Goal: Navigation & Orientation: Find specific page/section

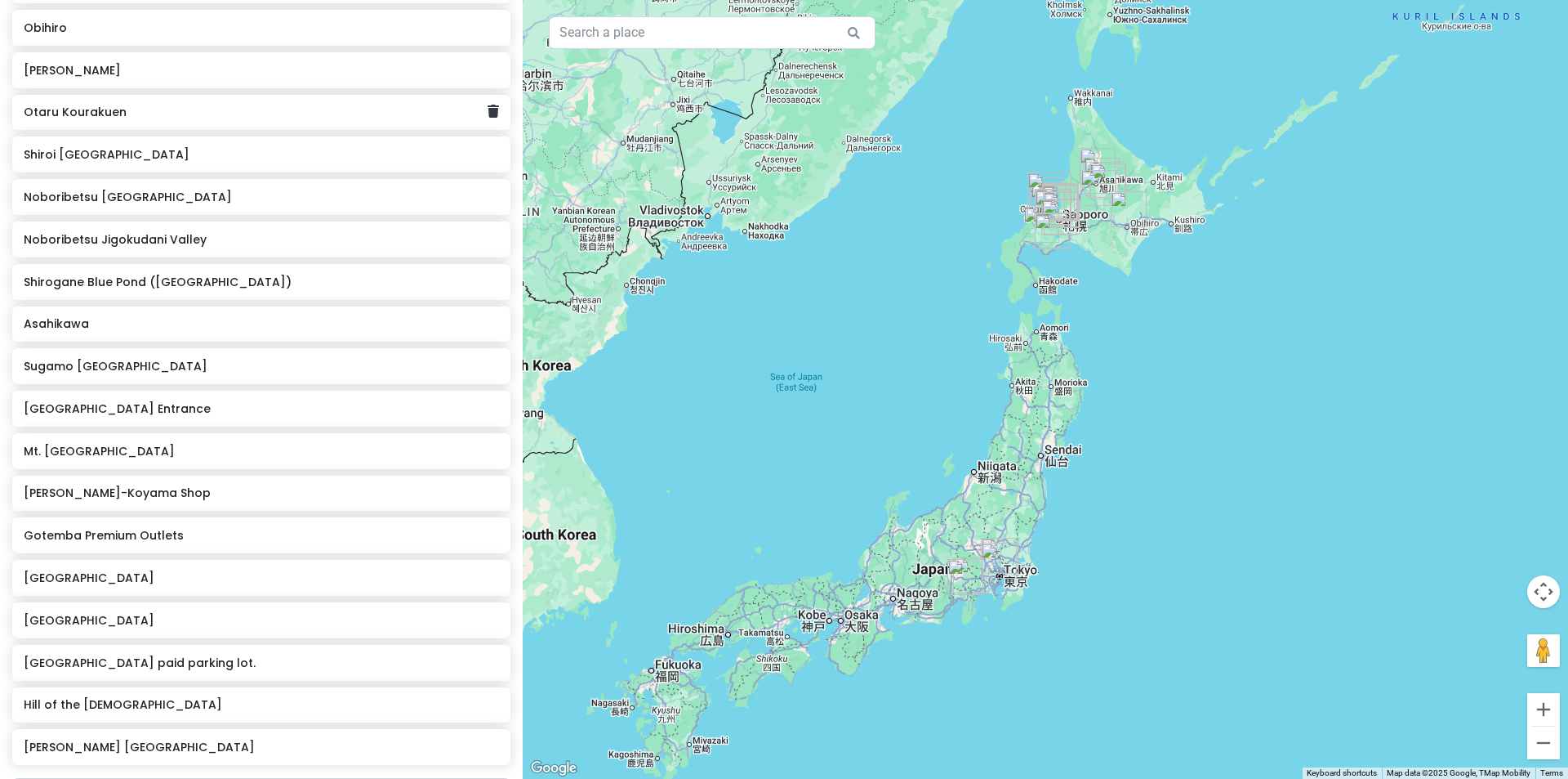
scroll to position [898, 0]
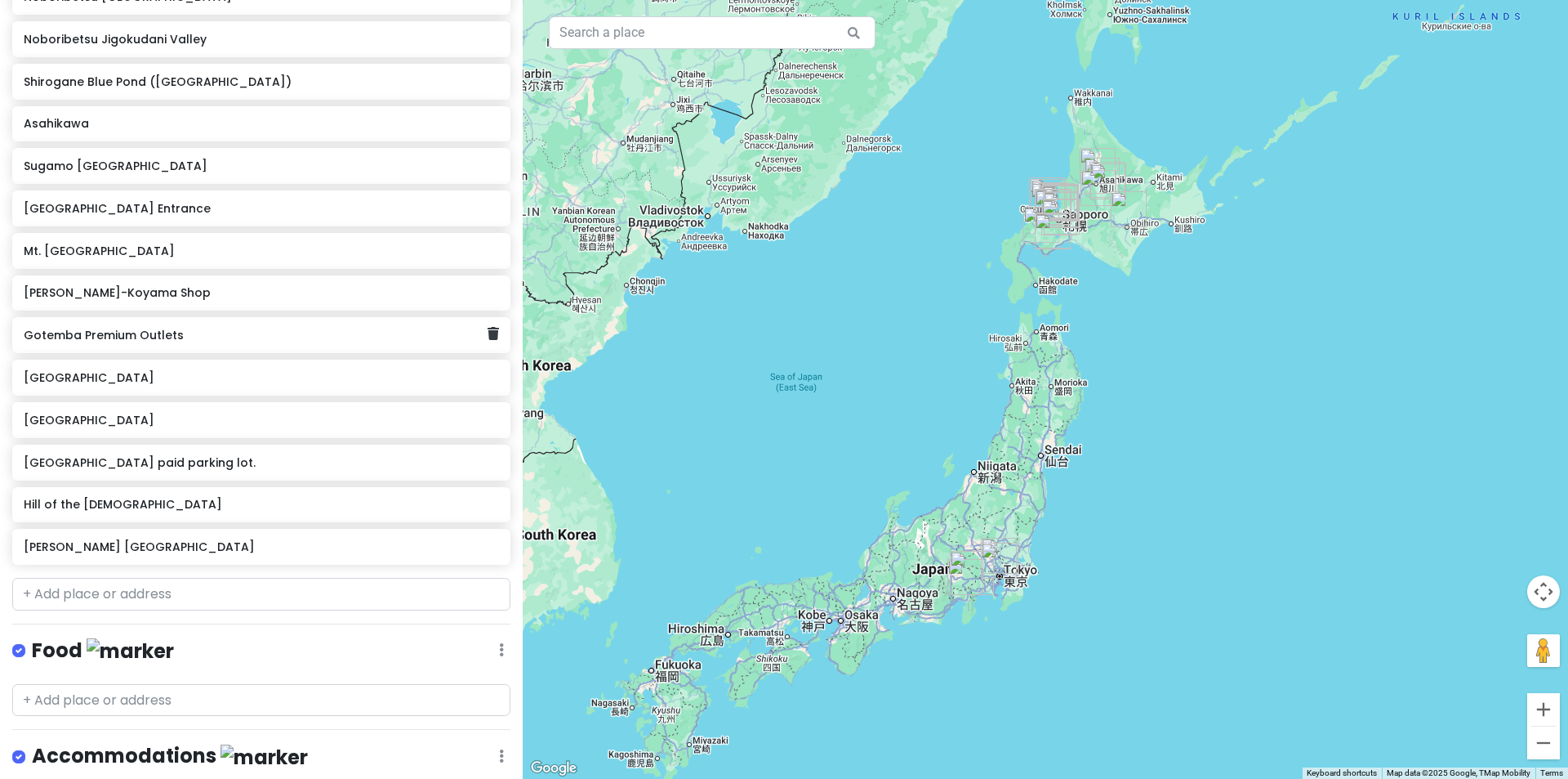
click at [176, 338] on h6 "Gotemba Premium Outlets" at bounding box center [255, 334] width 463 height 14
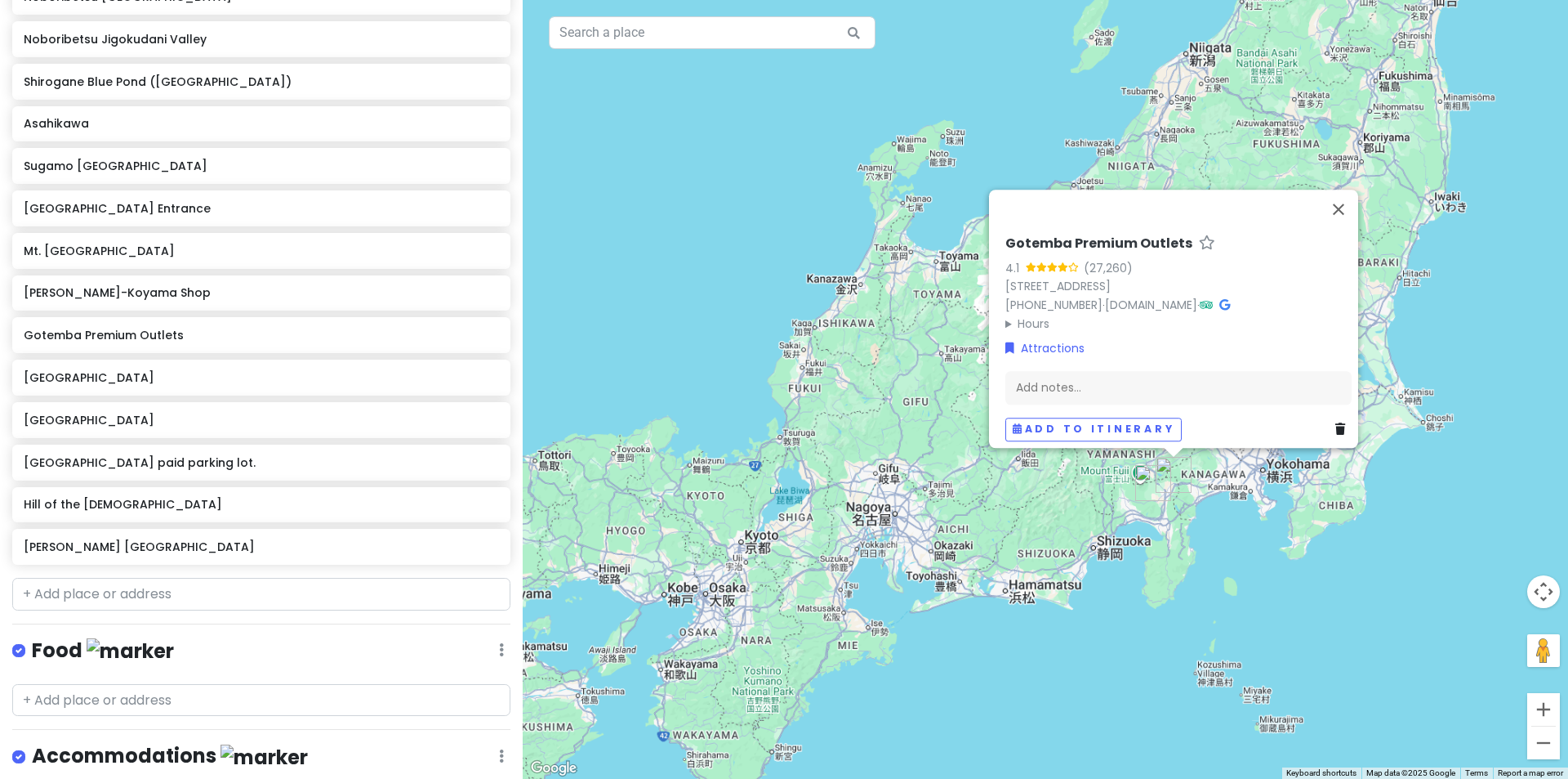
drag, startPoint x: 977, startPoint y: 571, endPoint x: 780, endPoint y: 634, distance: 206.8
click at [782, 635] on div "Gotemba Premium Outlets 4.1 (27,260) 1312 [GEOGRAPHIC_DATA], [GEOGRAPHIC_DATA],…" at bounding box center [1045, 390] width 1045 height 779
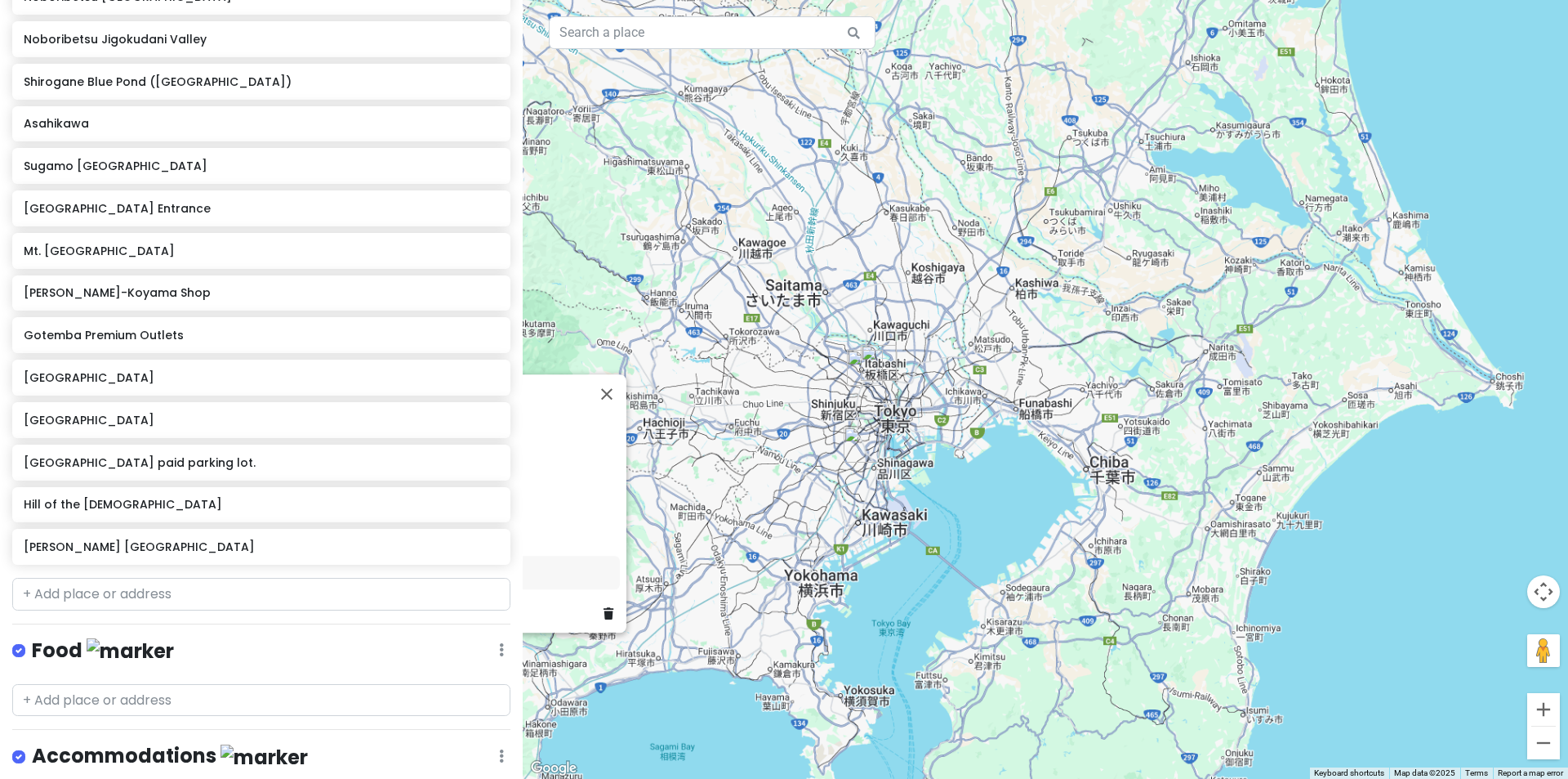
drag, startPoint x: 743, startPoint y: 706, endPoint x: 967, endPoint y: 623, distance: 238.9
click at [962, 625] on div "Gotemba Premium Outlets 4.1 (27,260) 1312 [GEOGRAPHIC_DATA], [GEOGRAPHIC_DATA],…" at bounding box center [1045, 390] width 1045 height 779
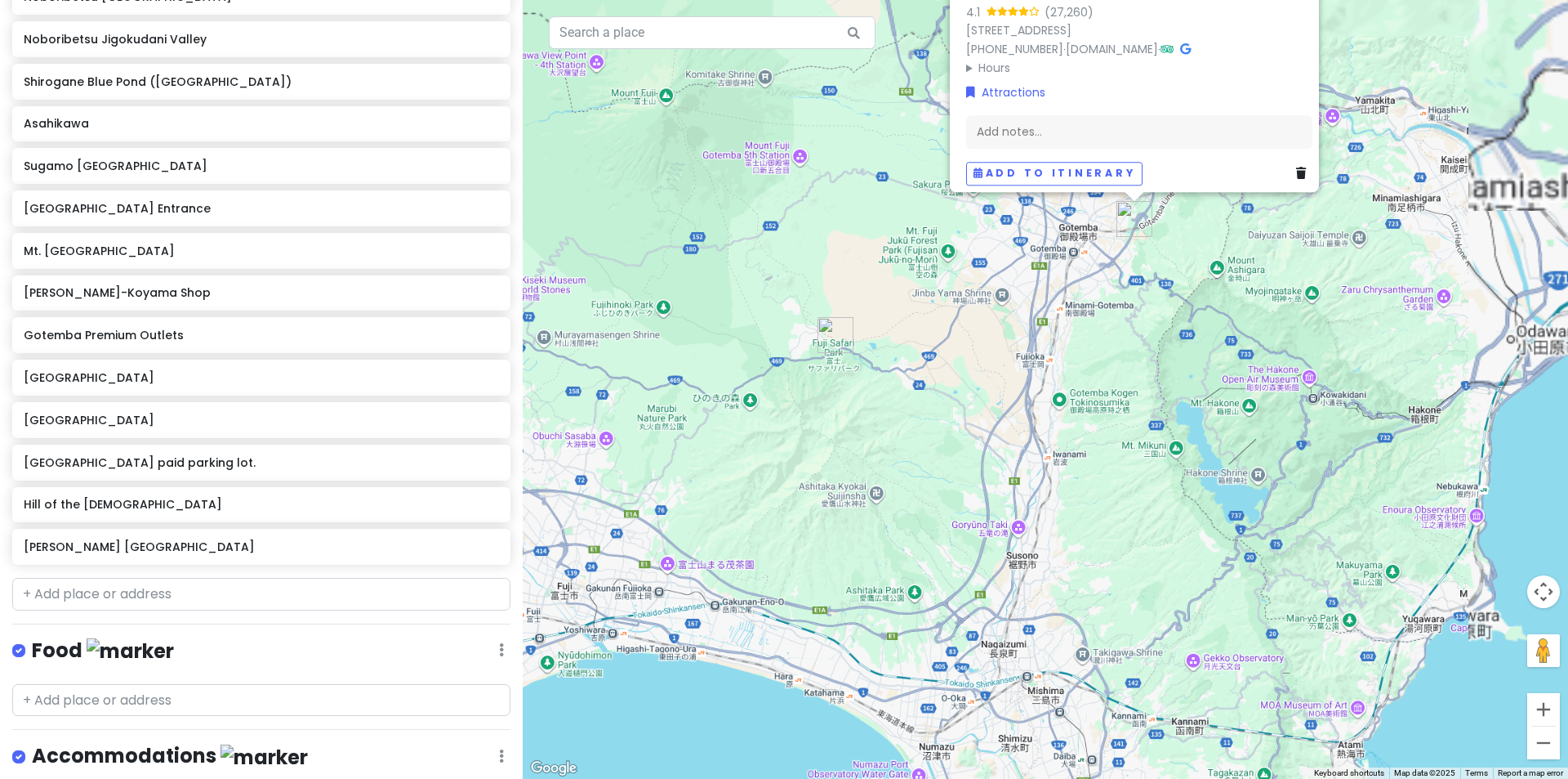
drag, startPoint x: 950, startPoint y: 554, endPoint x: 878, endPoint y: 602, distance: 86.5
click at [887, 601] on div "Gotemba Premium Outlets 4.1 (27,260) 1312 [GEOGRAPHIC_DATA], [GEOGRAPHIC_DATA],…" at bounding box center [1045, 390] width 1045 height 779
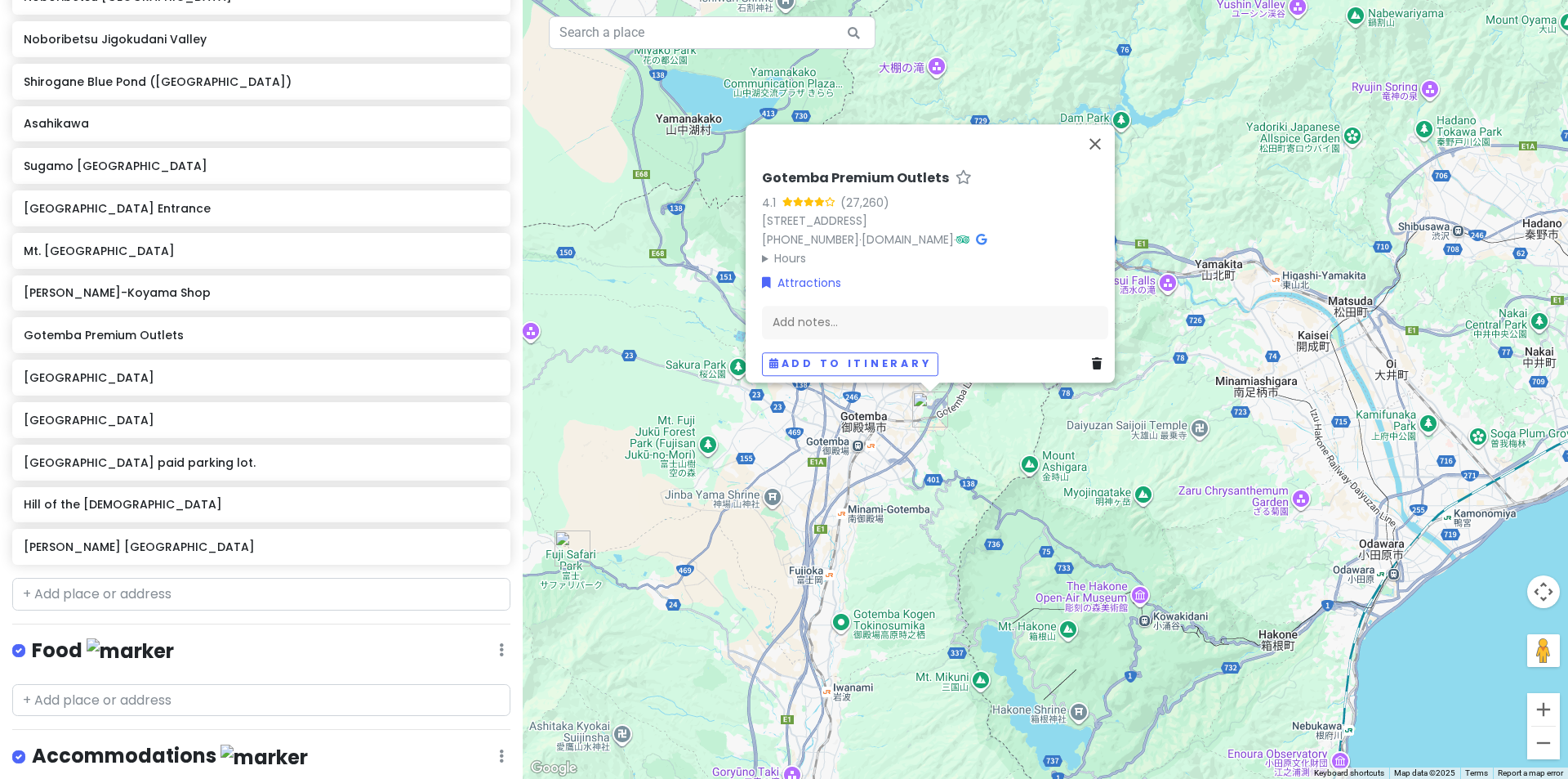
drag, startPoint x: 883, startPoint y: 578, endPoint x: 859, endPoint y: 597, distance: 30.6
click at [861, 596] on div "Gotemba Premium Outlets 4.1 (27,260) 1312 [GEOGRAPHIC_DATA], [GEOGRAPHIC_DATA],…" at bounding box center [1045, 390] width 1045 height 779
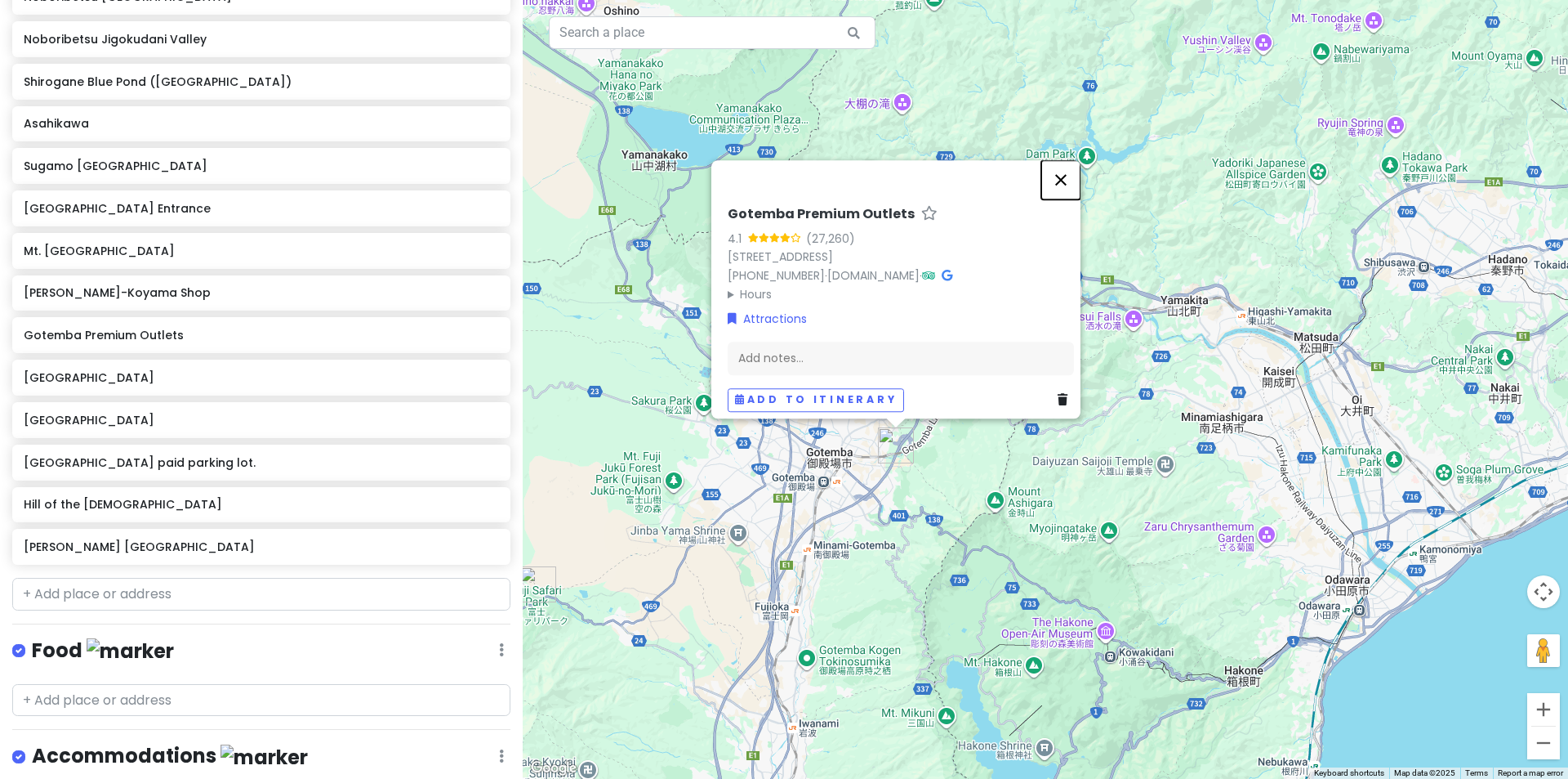
click at [1075, 177] on button "Close" at bounding box center [1060, 179] width 40 height 40
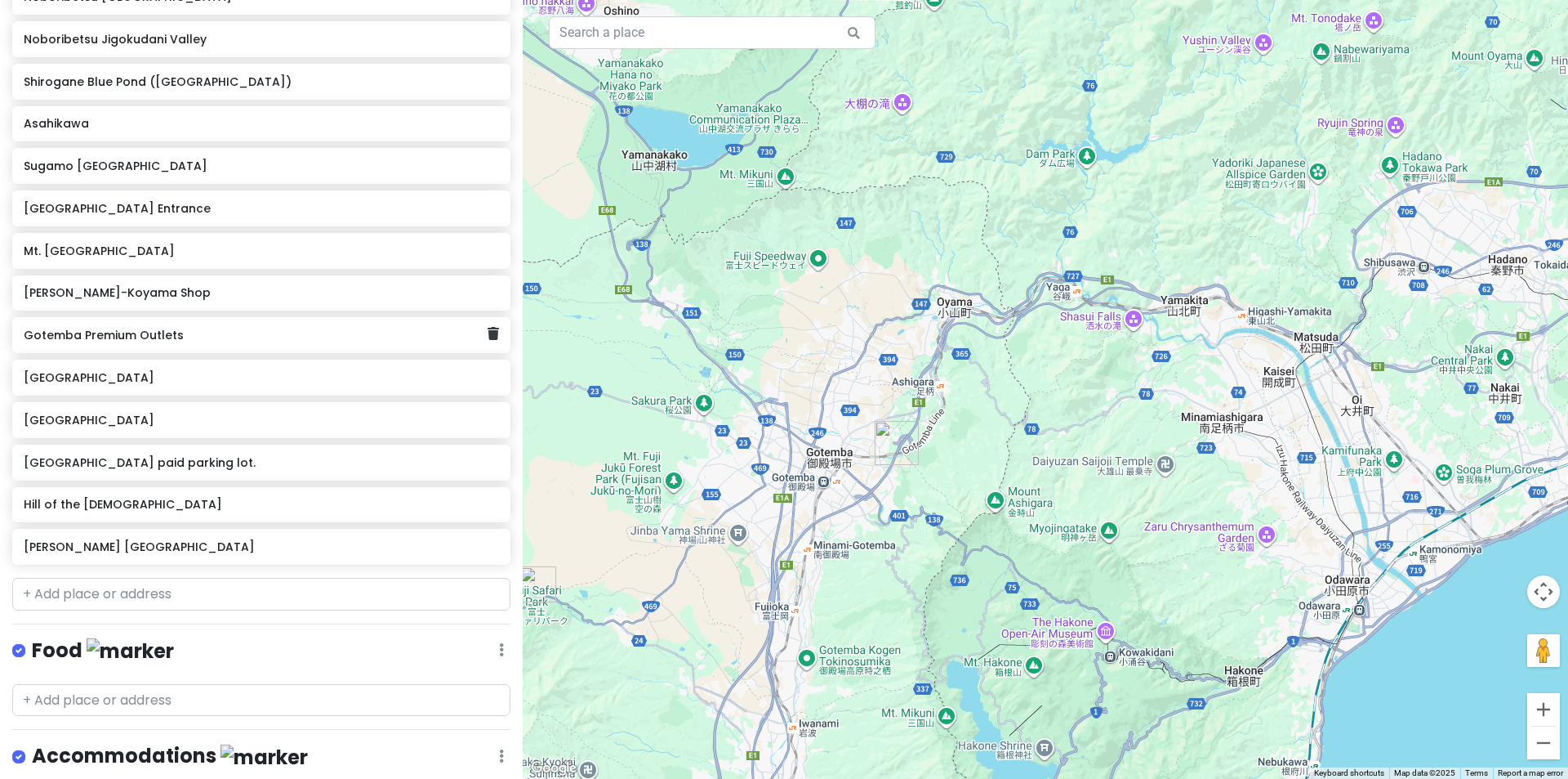
click at [103, 341] on h6 "Gotemba Premium Outlets" at bounding box center [255, 334] width 463 height 14
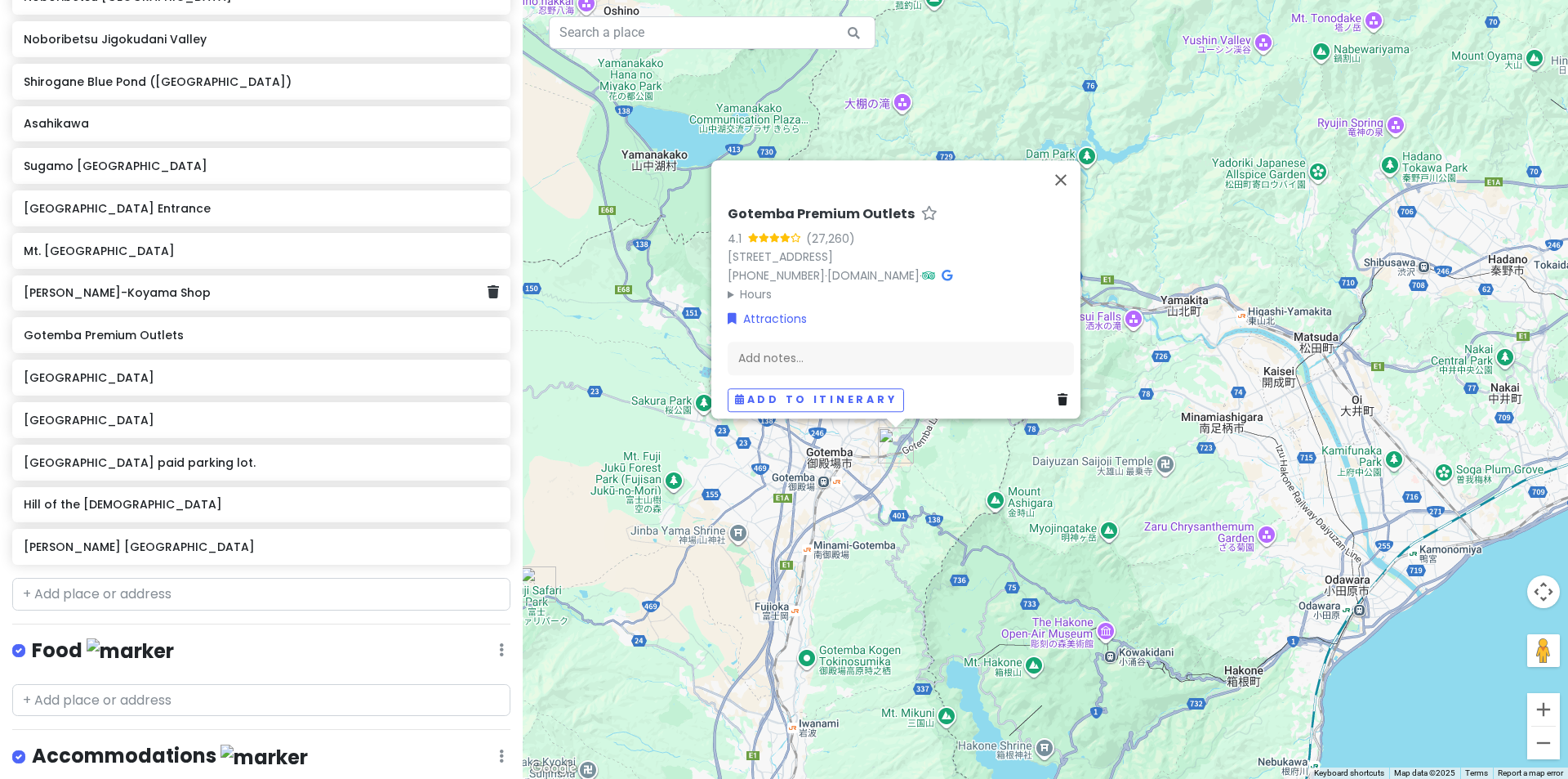
click at [134, 299] on div "[PERSON_NAME]-Koyama Shop" at bounding box center [255, 293] width 463 height 23
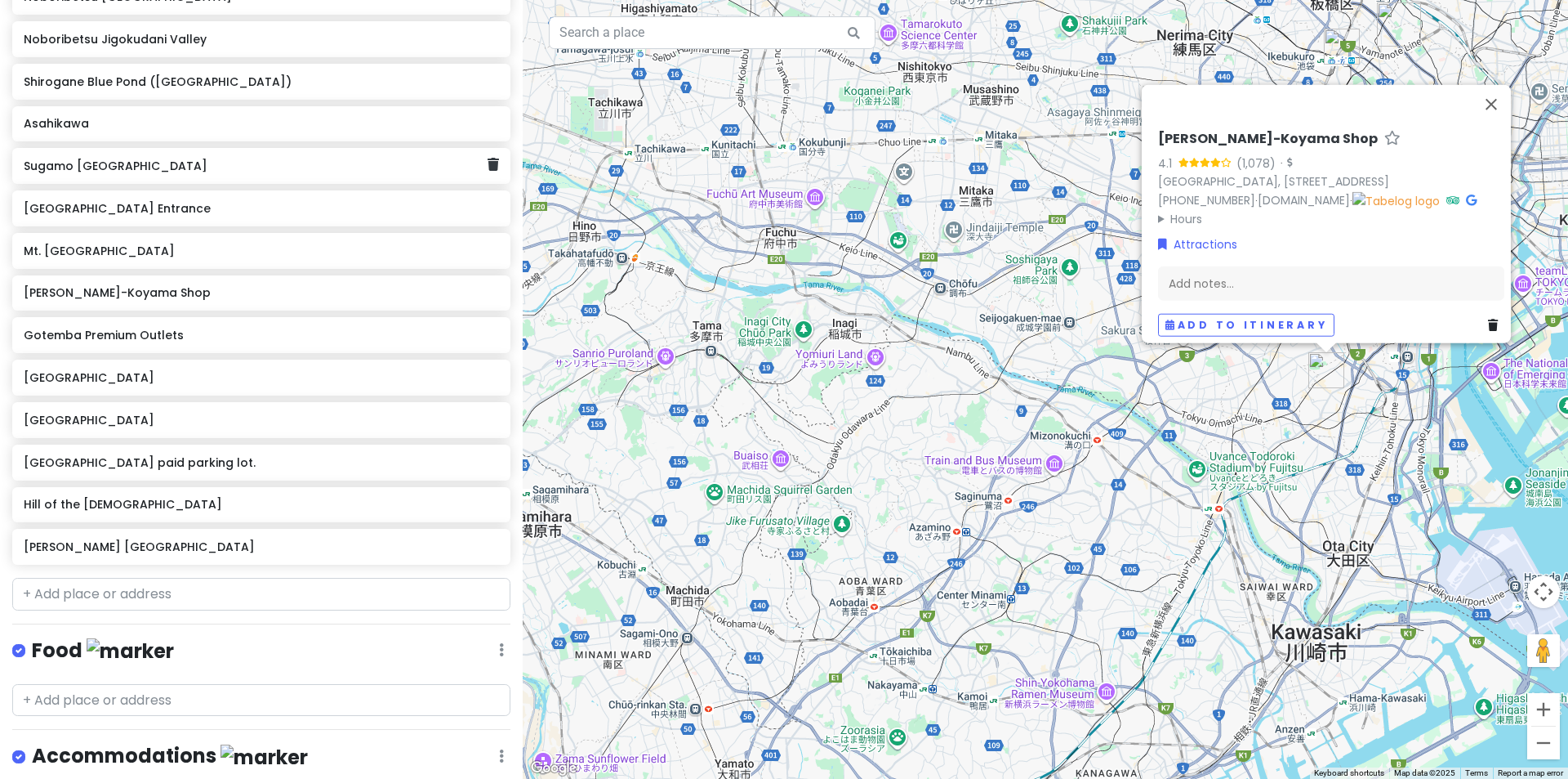
click at [151, 171] on h6 "Sugamo [GEOGRAPHIC_DATA]" at bounding box center [255, 165] width 463 height 14
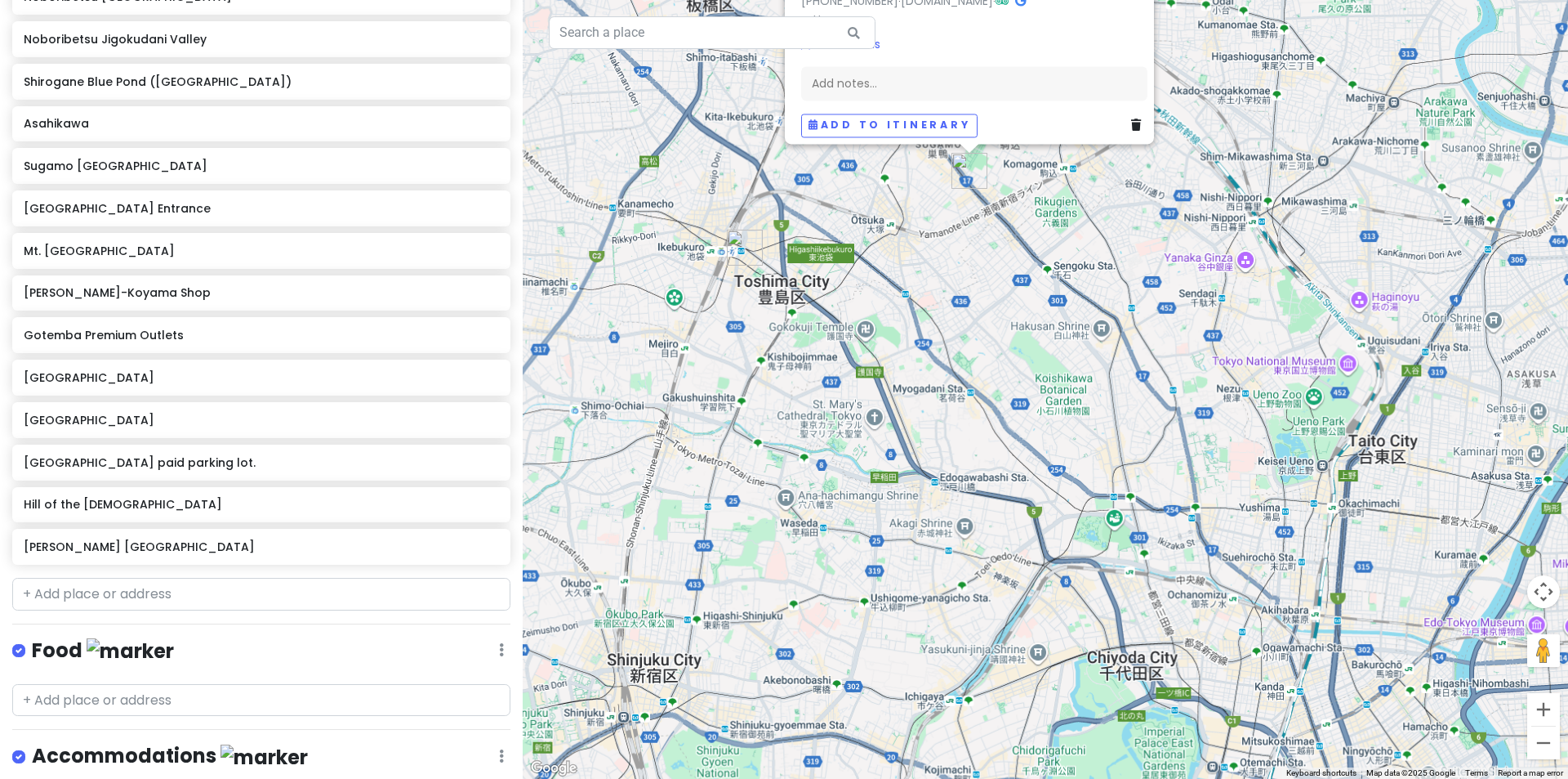
drag, startPoint x: 1117, startPoint y: 479, endPoint x: 1101, endPoint y: 491, distance: 20.0
click at [1101, 491] on div "[GEOGRAPHIC_DATA] 4.0 (3,285) 4-chōme-22-8 [GEOGRAPHIC_DATA], [GEOGRAPHIC_DATA]…" at bounding box center [1045, 390] width 1045 height 779
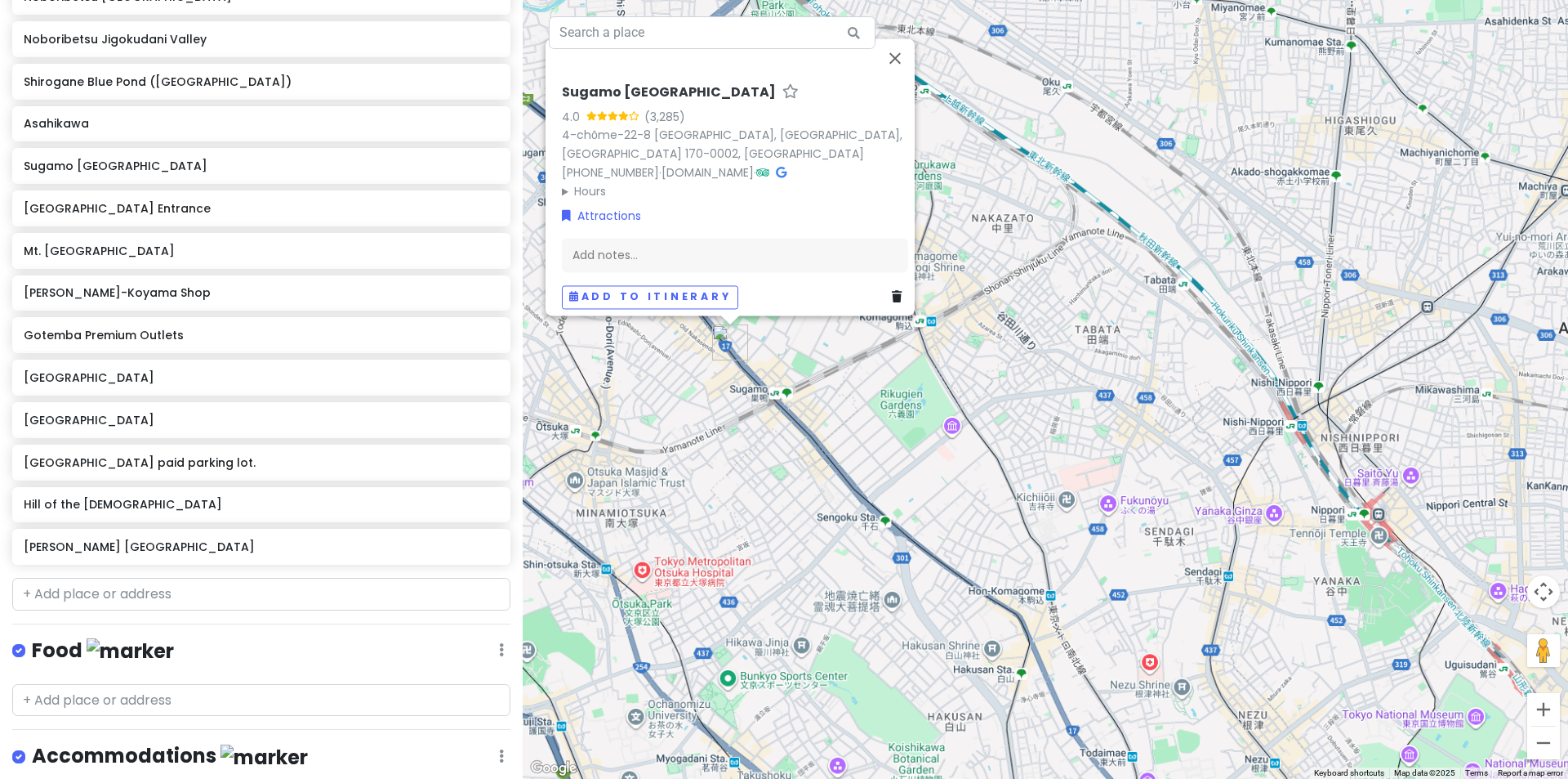
drag, startPoint x: 927, startPoint y: 435, endPoint x: 937, endPoint y: 437, distance: 10.2
click at [936, 437] on div "[GEOGRAPHIC_DATA] 4.0 (3,285) 4-chōme-22-8 [GEOGRAPHIC_DATA], [GEOGRAPHIC_DATA]…" at bounding box center [1045, 390] width 1045 height 779
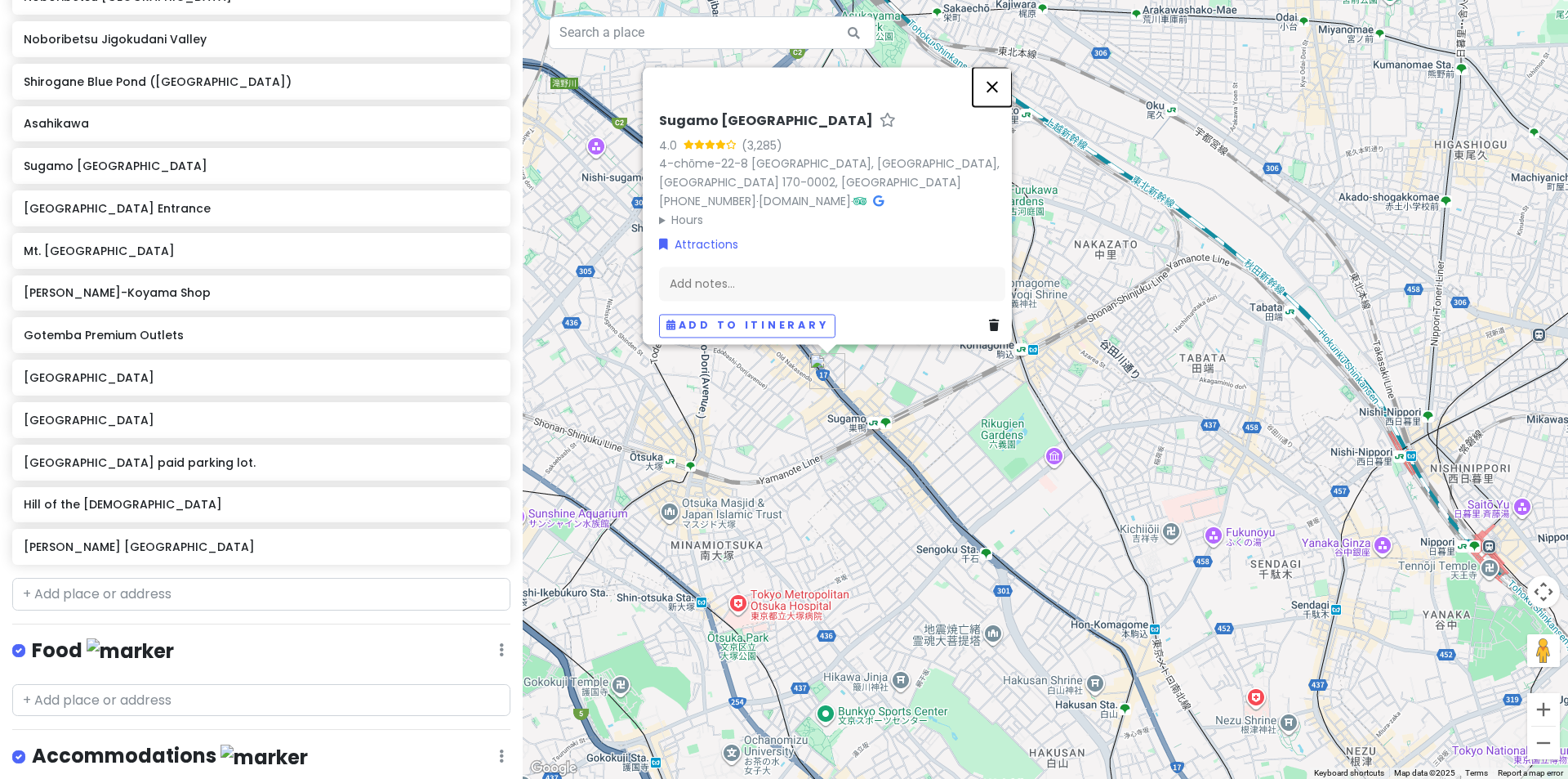
click at [1000, 69] on button "Close" at bounding box center [992, 87] width 40 height 40
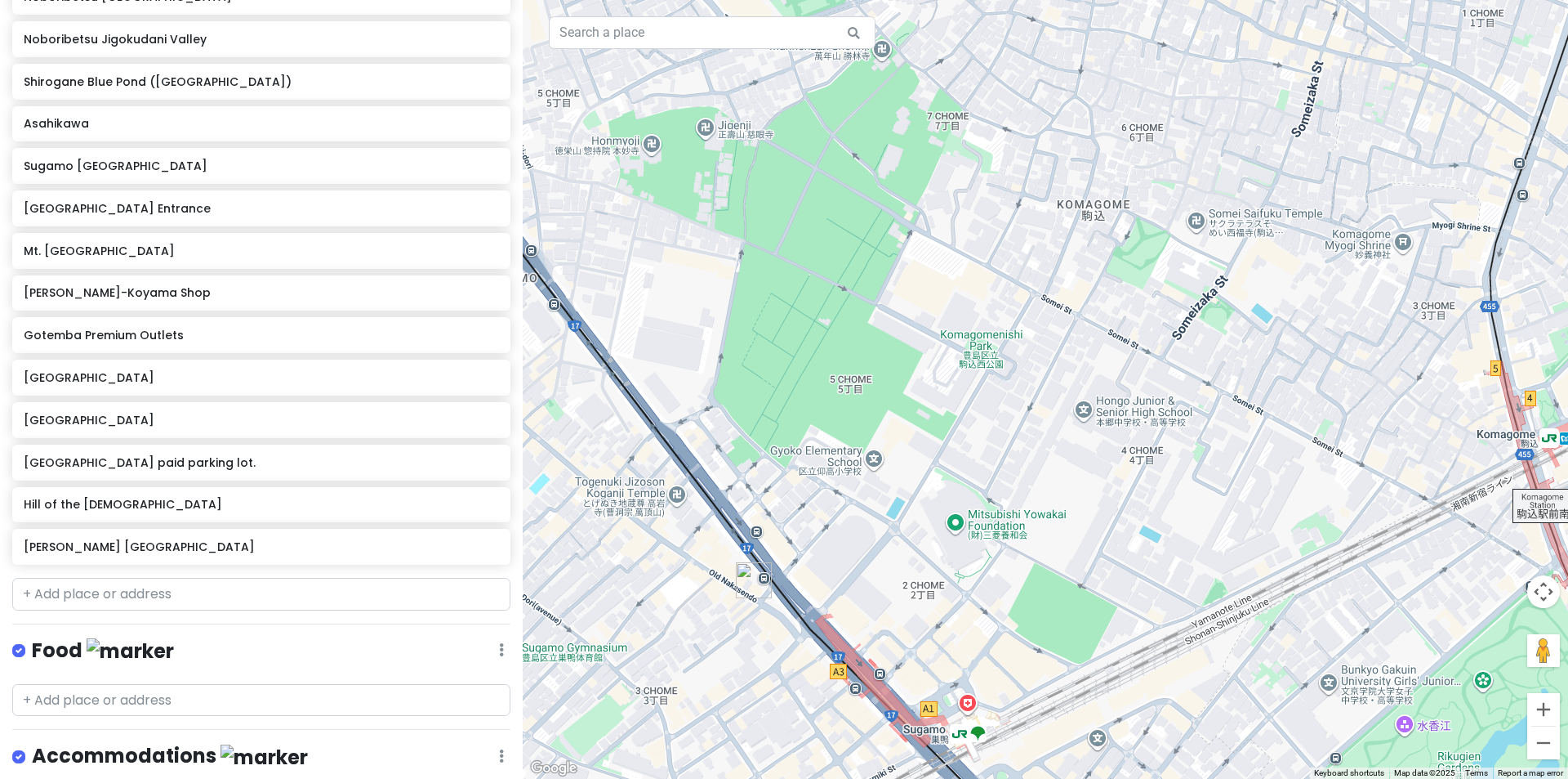
drag, startPoint x: 942, startPoint y: 346, endPoint x: 1130, endPoint y: 321, distance: 189.7
click at [1130, 321] on div at bounding box center [1045, 390] width 1045 height 779
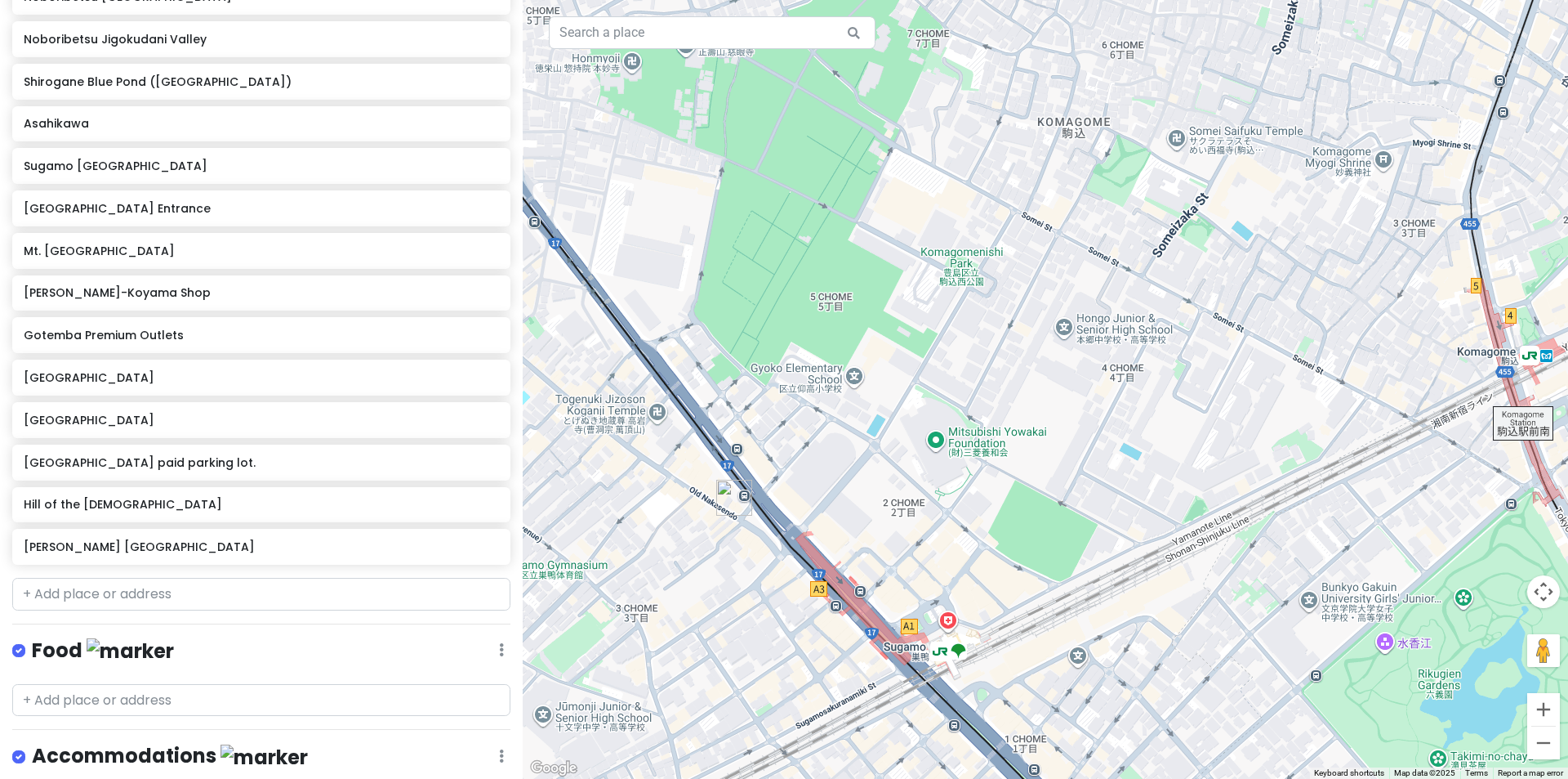
drag, startPoint x: 921, startPoint y: 445, endPoint x: 924, endPoint y: 387, distance: 58.1
click at [924, 387] on div at bounding box center [1045, 390] width 1045 height 779
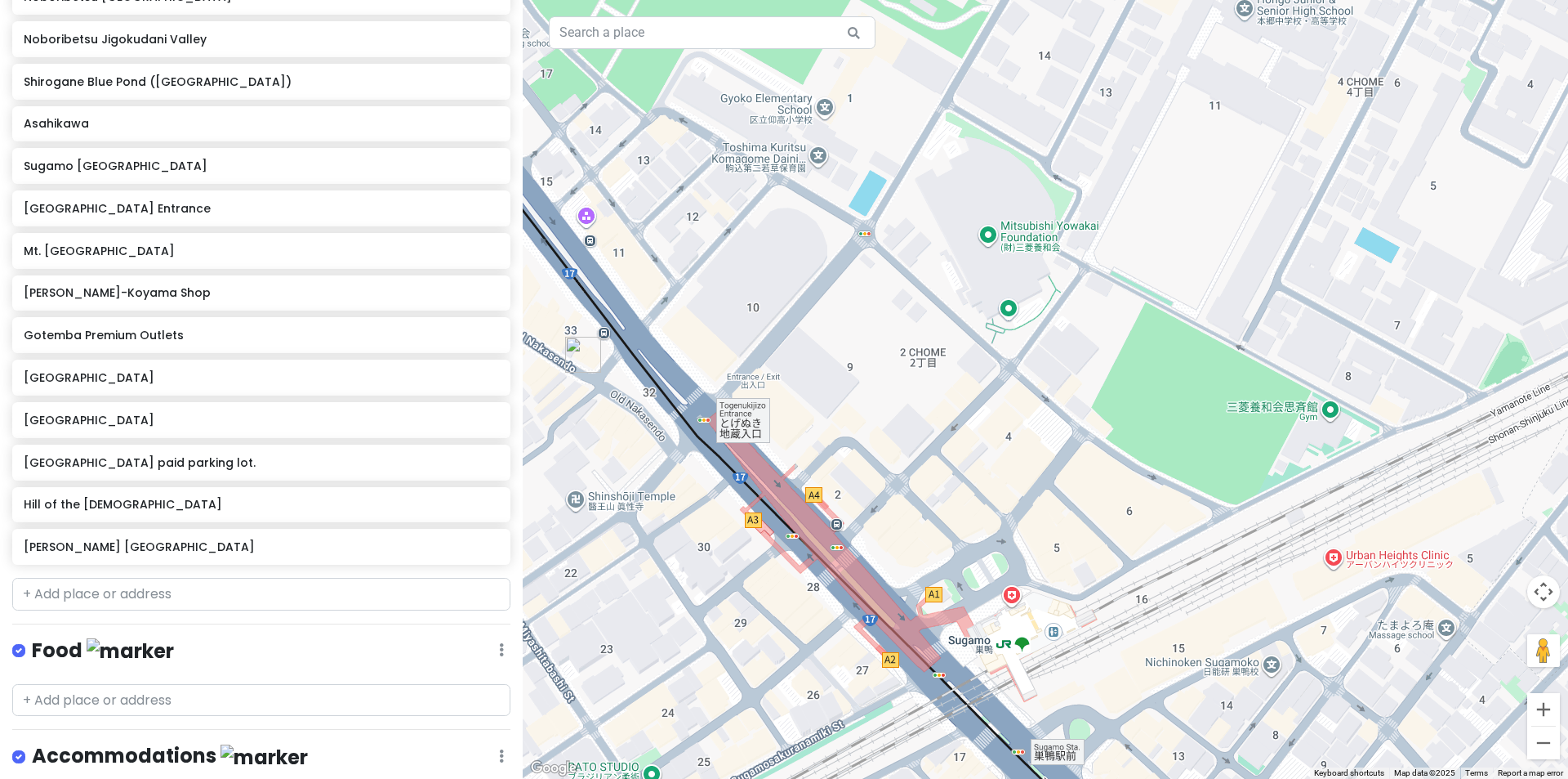
drag, startPoint x: 837, startPoint y: 431, endPoint x: 953, endPoint y: 391, distance: 122.7
click at [953, 391] on div at bounding box center [1045, 390] width 1045 height 779
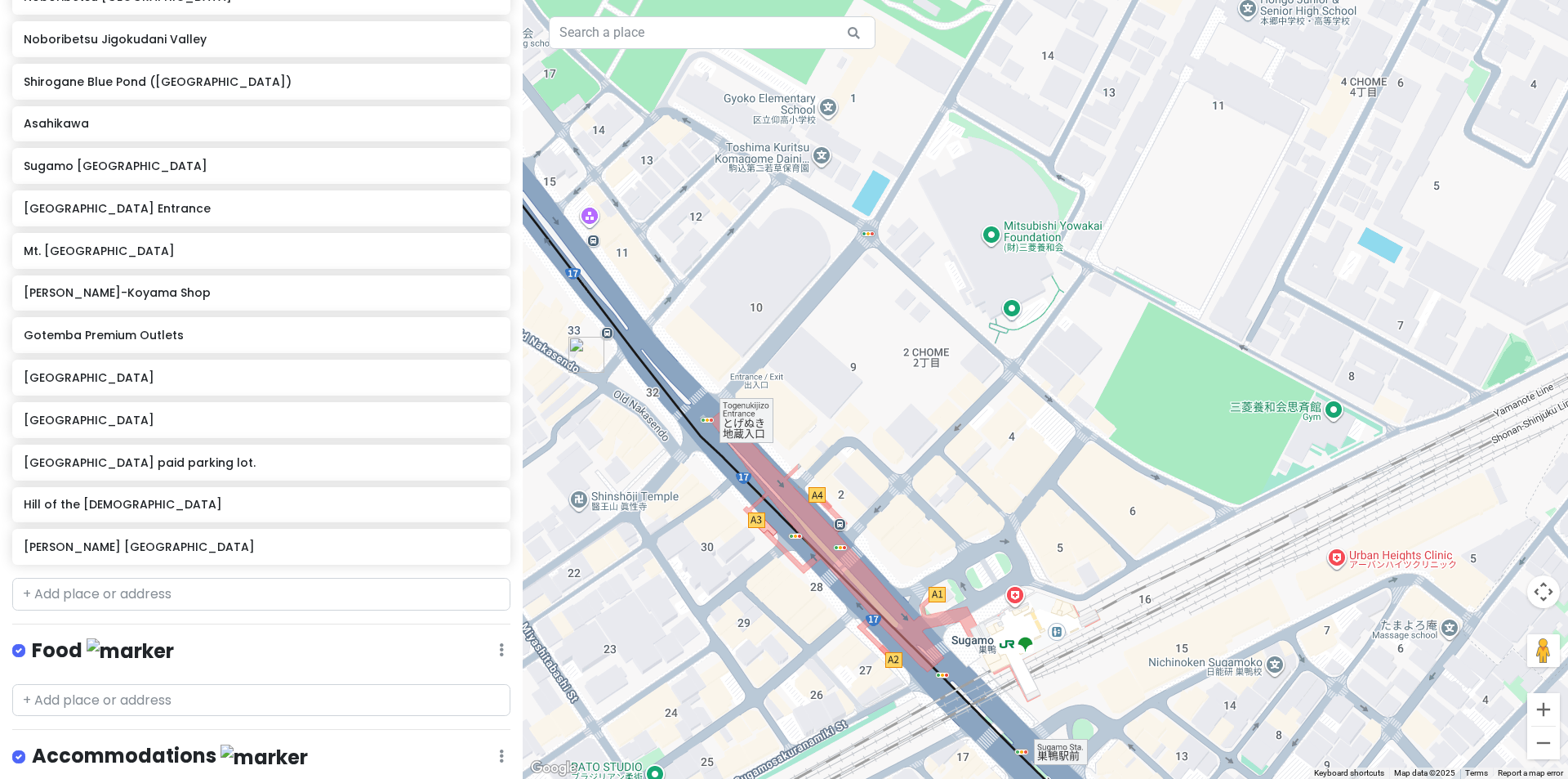
click at [1174, 405] on div at bounding box center [1045, 390] width 1045 height 779
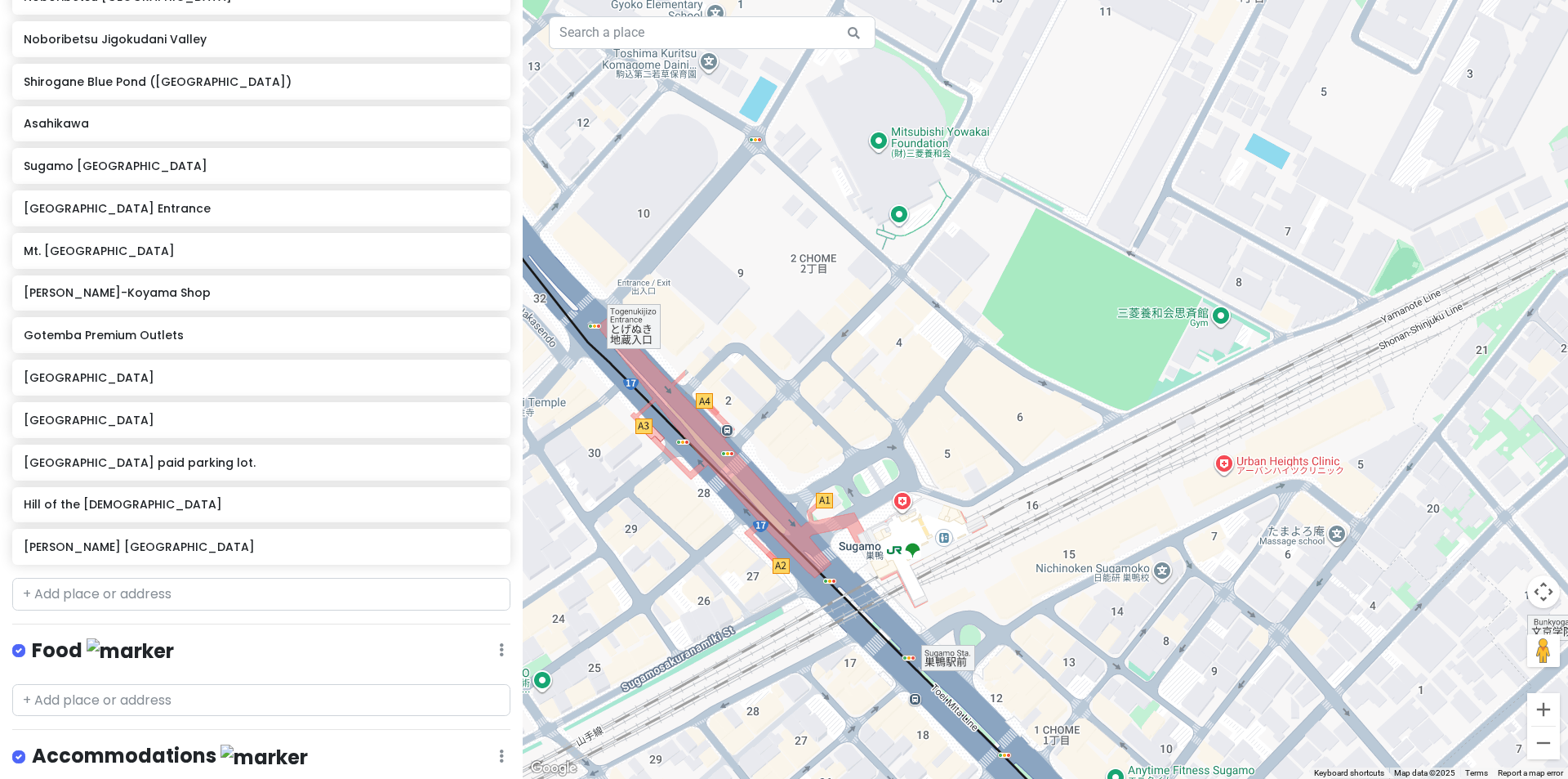
drag, startPoint x: 919, startPoint y: 469, endPoint x: 826, endPoint y: 379, distance: 129.4
click at [826, 379] on div at bounding box center [1045, 390] width 1045 height 779
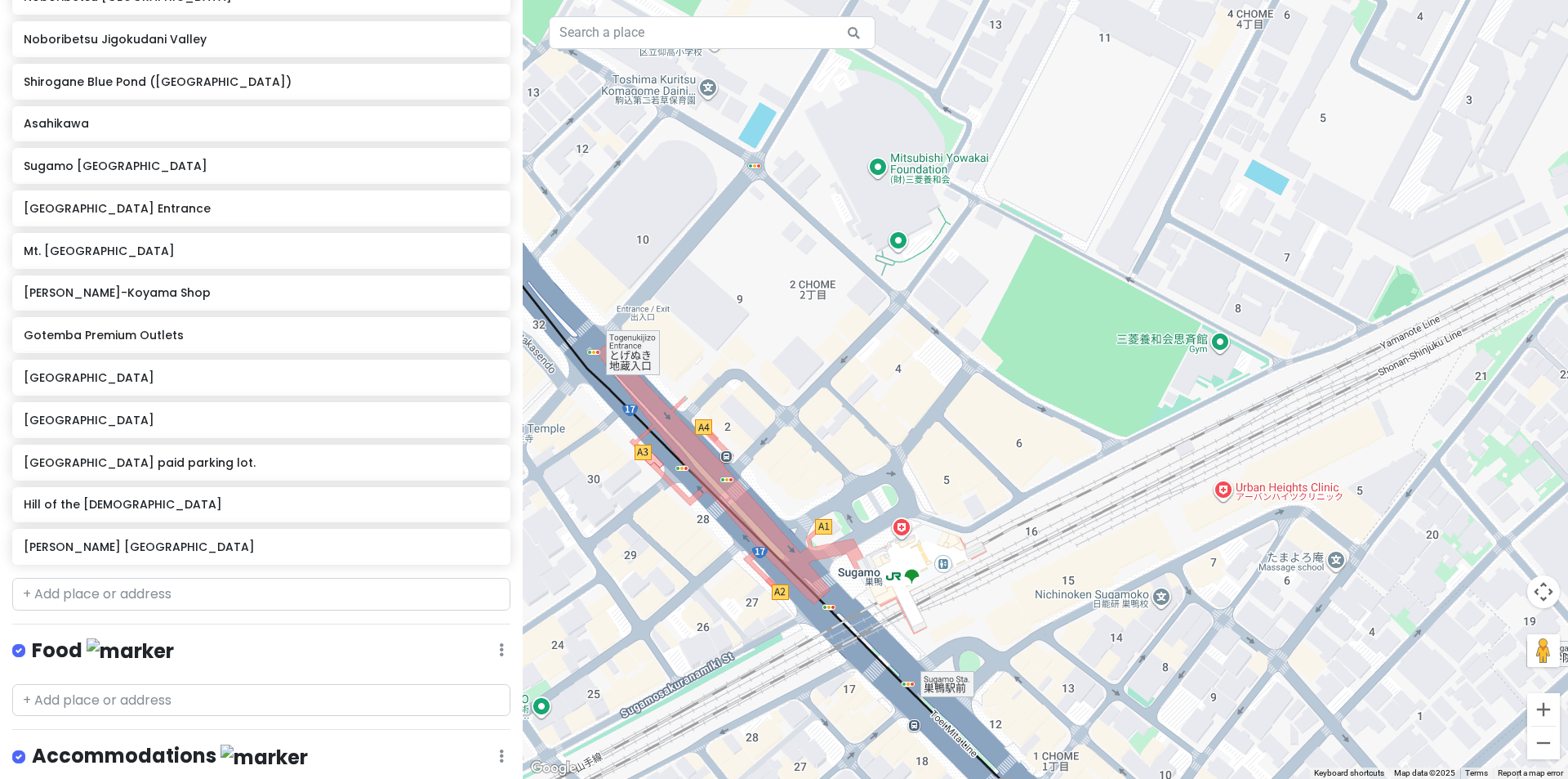
drag, startPoint x: 806, startPoint y: 368, endPoint x: 796, endPoint y: 463, distance: 95.5
click at [796, 458] on div at bounding box center [1045, 390] width 1045 height 779
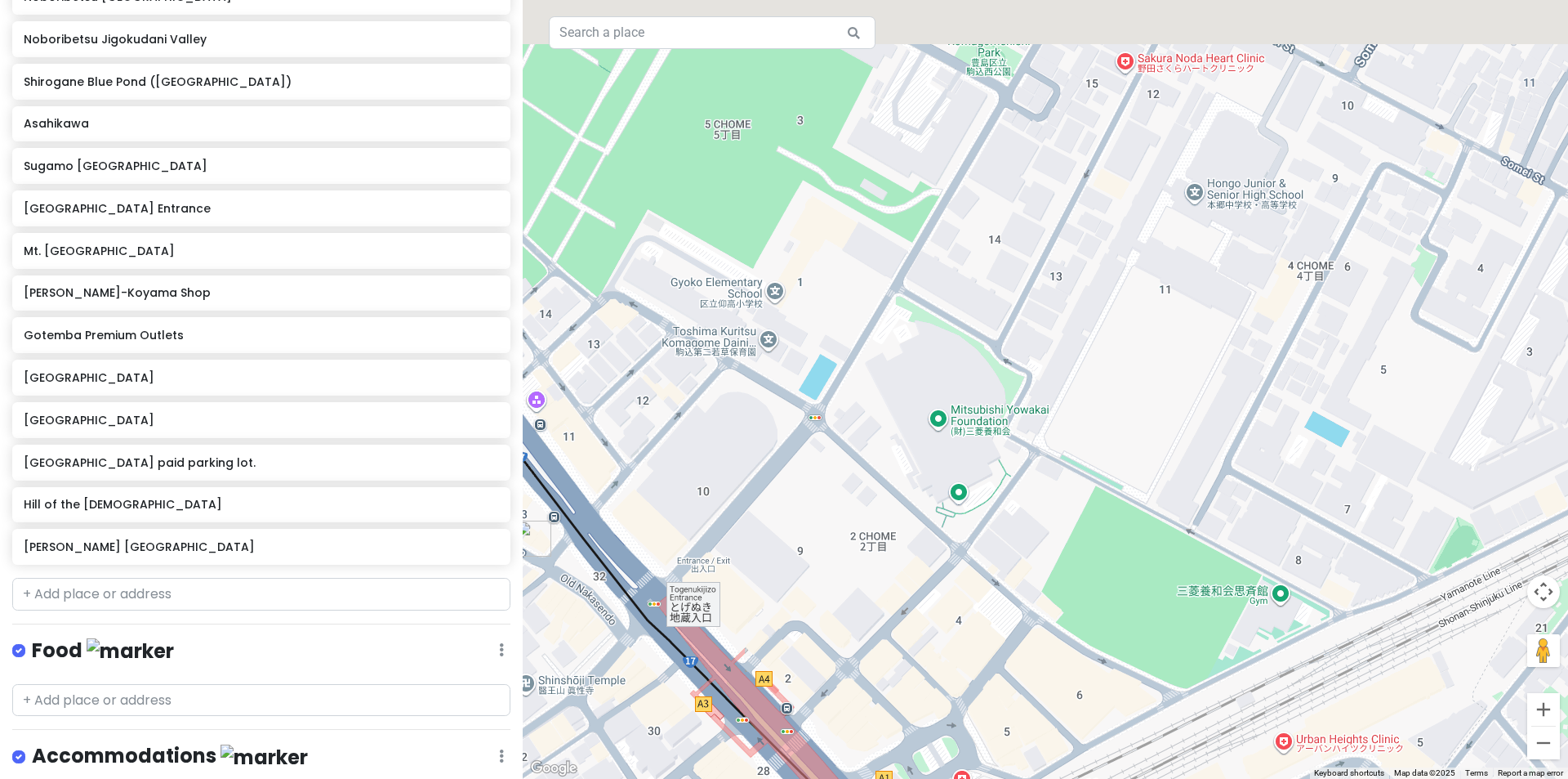
drag, startPoint x: 880, startPoint y: 363, endPoint x: 991, endPoint y: 522, distance: 193.9
click at [991, 522] on div at bounding box center [1045, 390] width 1045 height 779
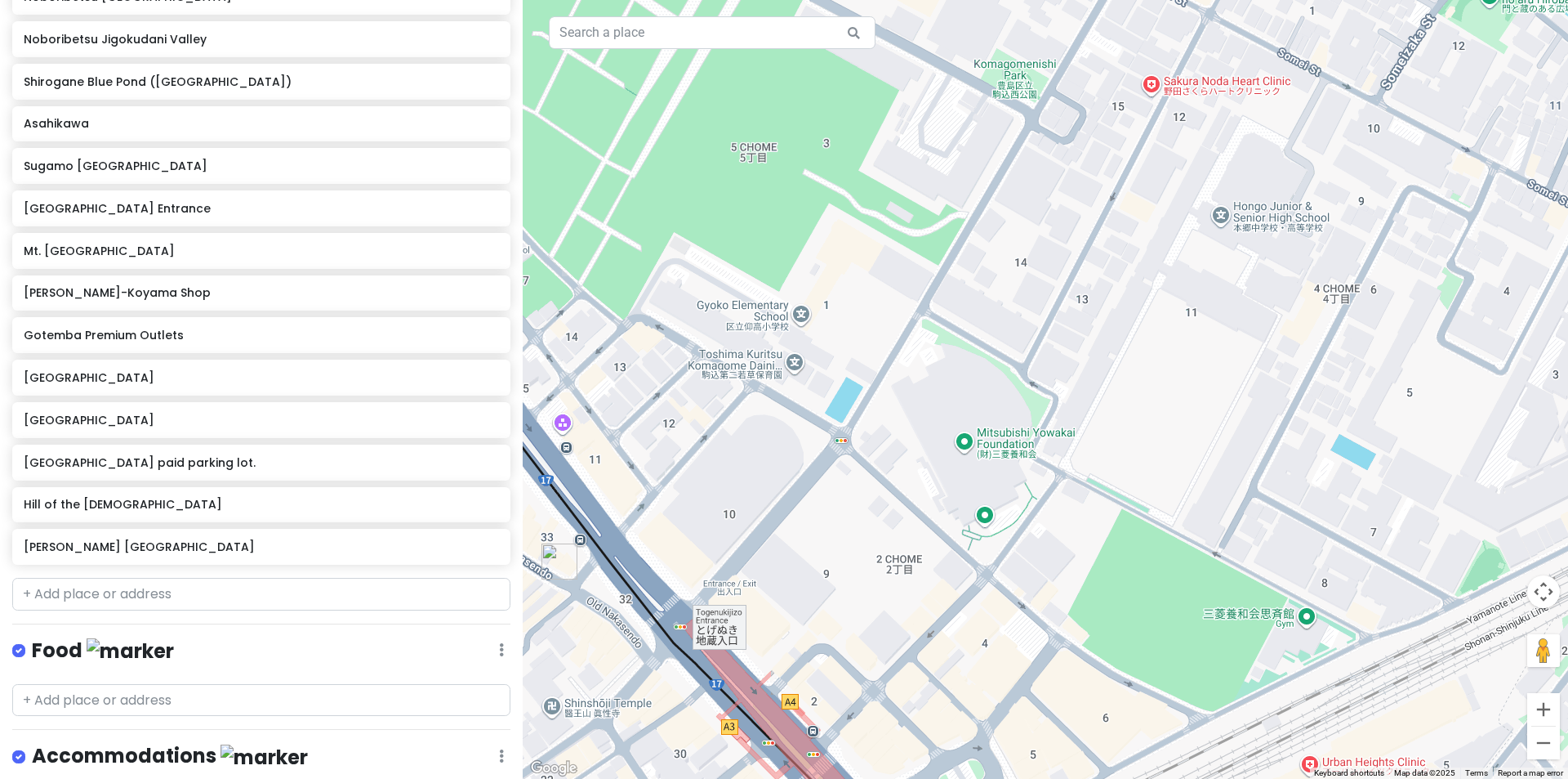
click at [846, 411] on div at bounding box center [1045, 390] width 1045 height 779
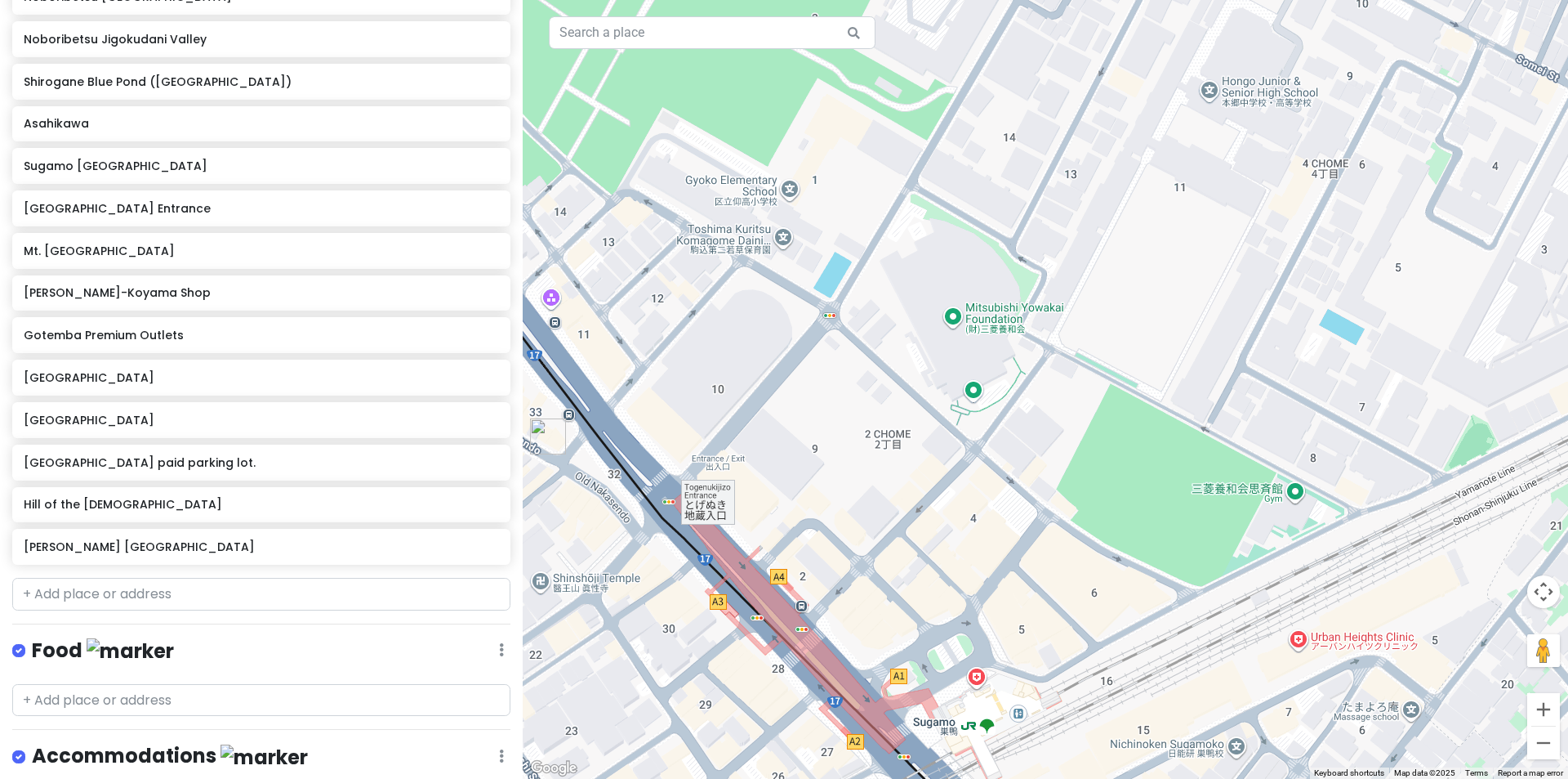
drag, startPoint x: 851, startPoint y: 538, endPoint x: 848, endPoint y: 407, distance: 131.0
click at [848, 407] on div at bounding box center [1045, 390] width 1045 height 779
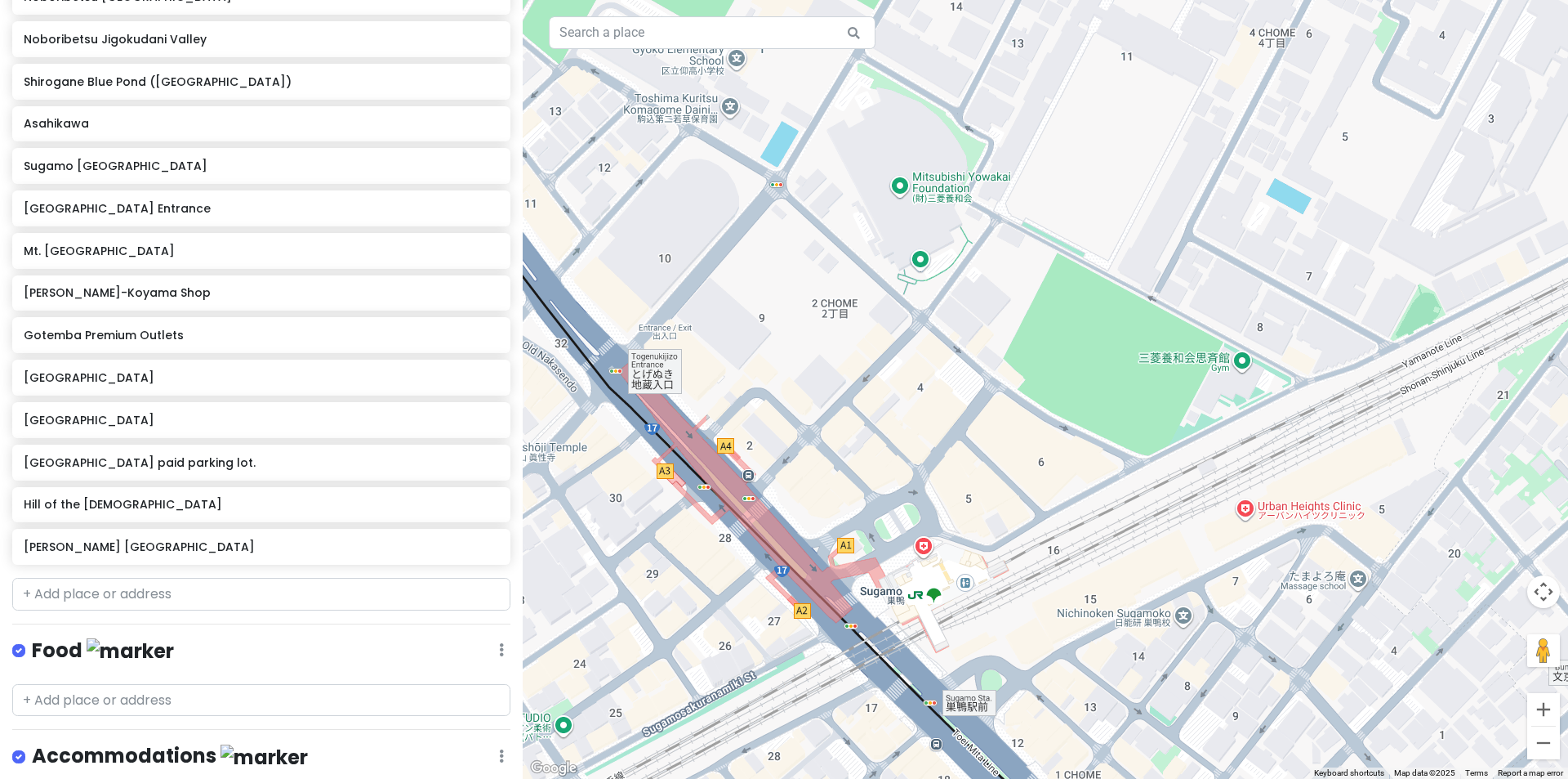
drag, startPoint x: 840, startPoint y: 480, endPoint x: 816, endPoint y: 395, distance: 88.3
click at [816, 395] on div at bounding box center [1045, 390] width 1045 height 779
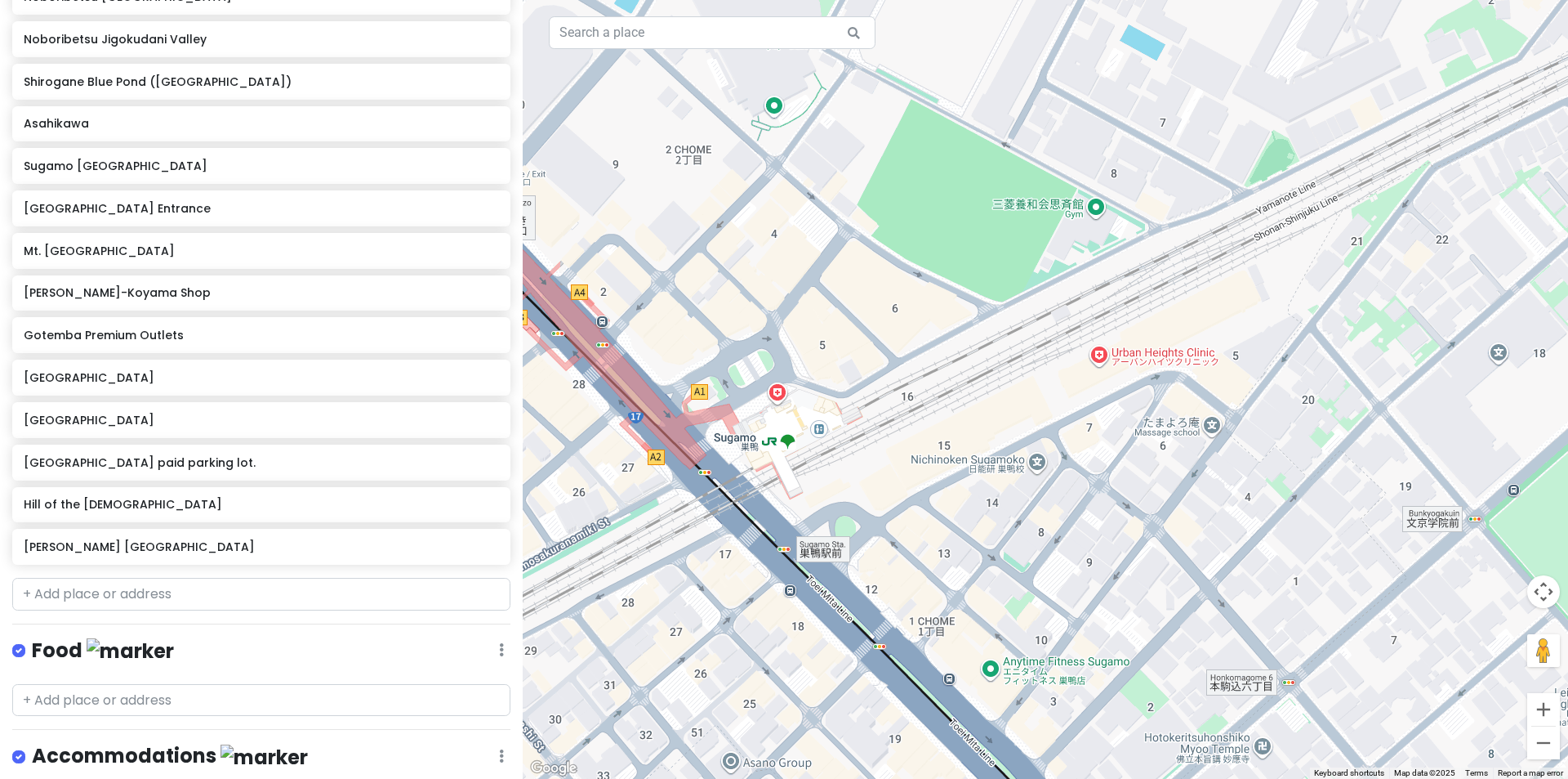
drag, startPoint x: 949, startPoint y: 491, endPoint x: 834, endPoint y: 392, distance: 151.7
click at [834, 392] on div at bounding box center [1045, 390] width 1045 height 779
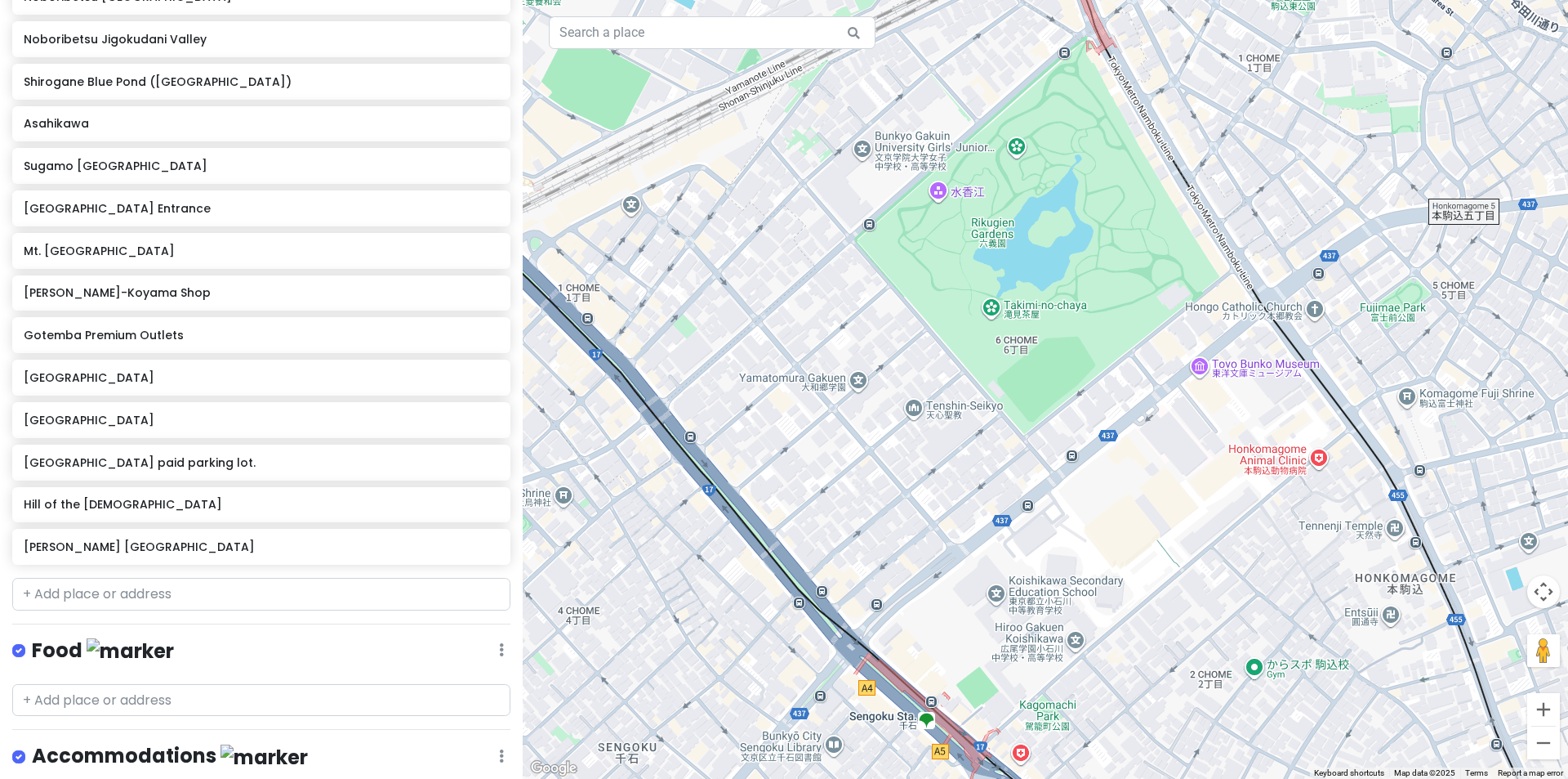
drag, startPoint x: 1158, startPoint y: 427, endPoint x: 947, endPoint y: 247, distance: 277.3
click at [947, 247] on div at bounding box center [1045, 390] width 1045 height 779
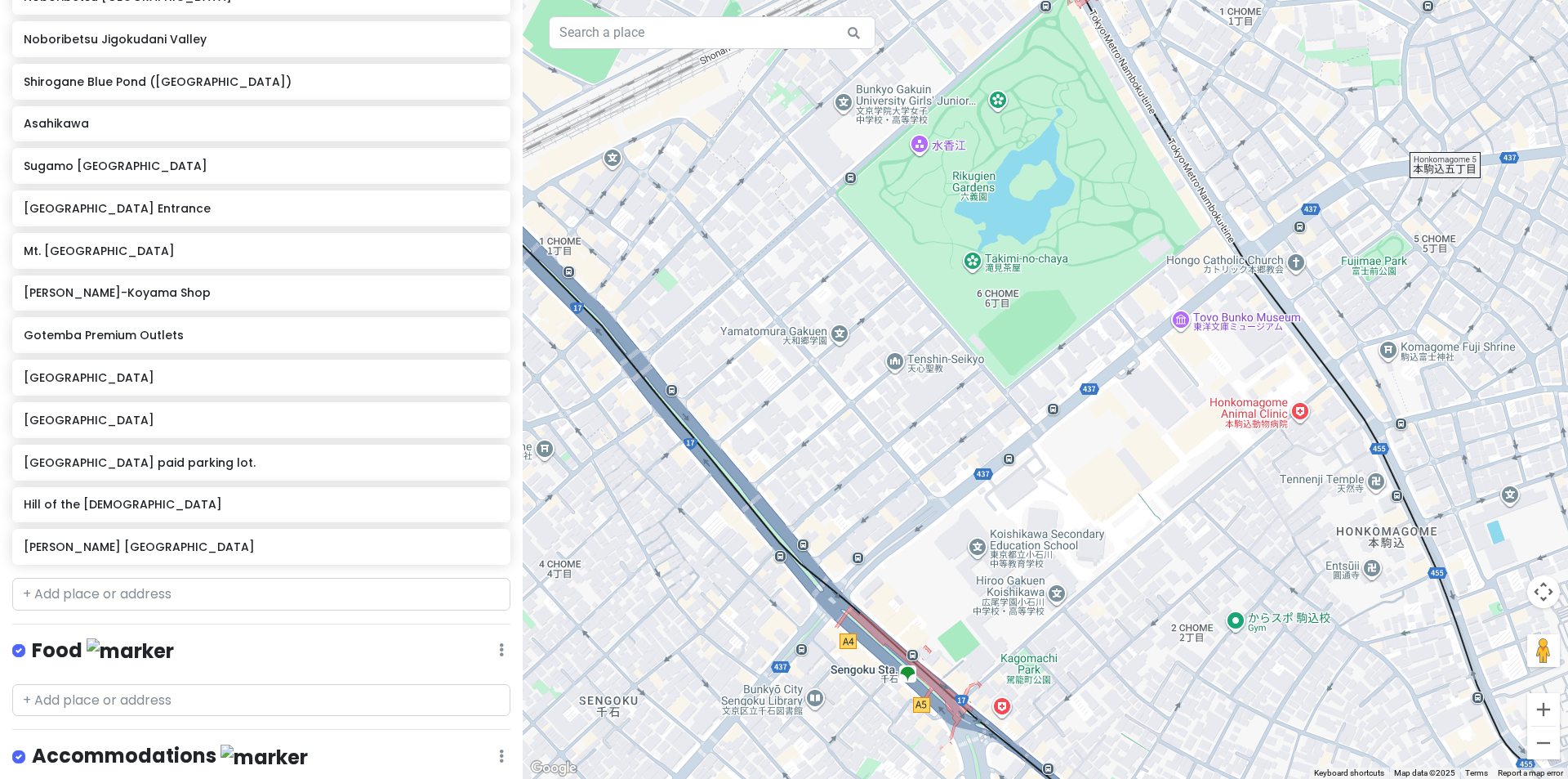
drag, startPoint x: 1026, startPoint y: 443, endPoint x: 1017, endPoint y: 405, distance: 39.1
click at [1017, 405] on div at bounding box center [1045, 390] width 1045 height 779
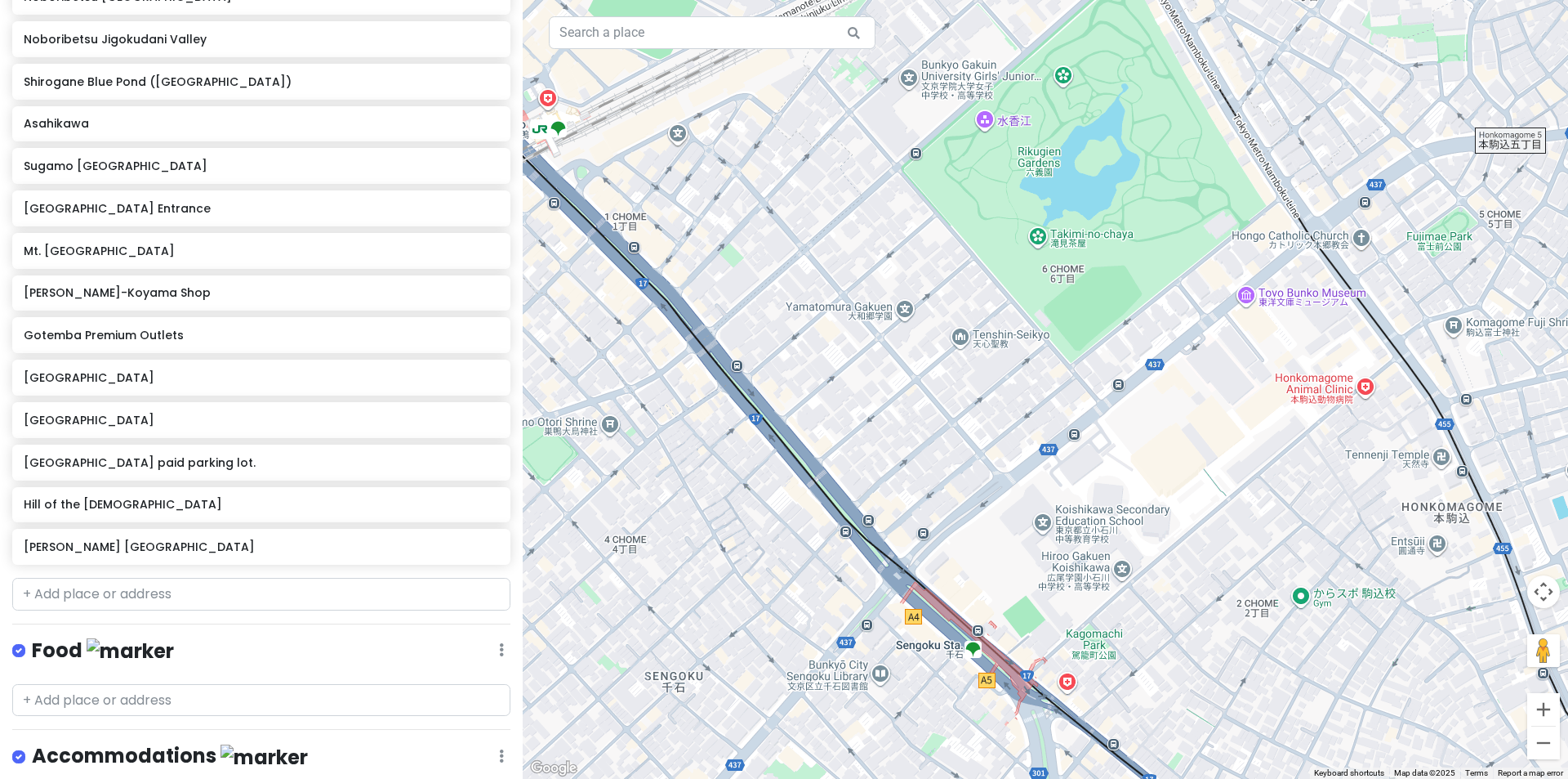
drag, startPoint x: 951, startPoint y: 612, endPoint x: 1016, endPoint y: 584, distance: 70.8
click at [1016, 584] on div at bounding box center [1045, 390] width 1045 height 779
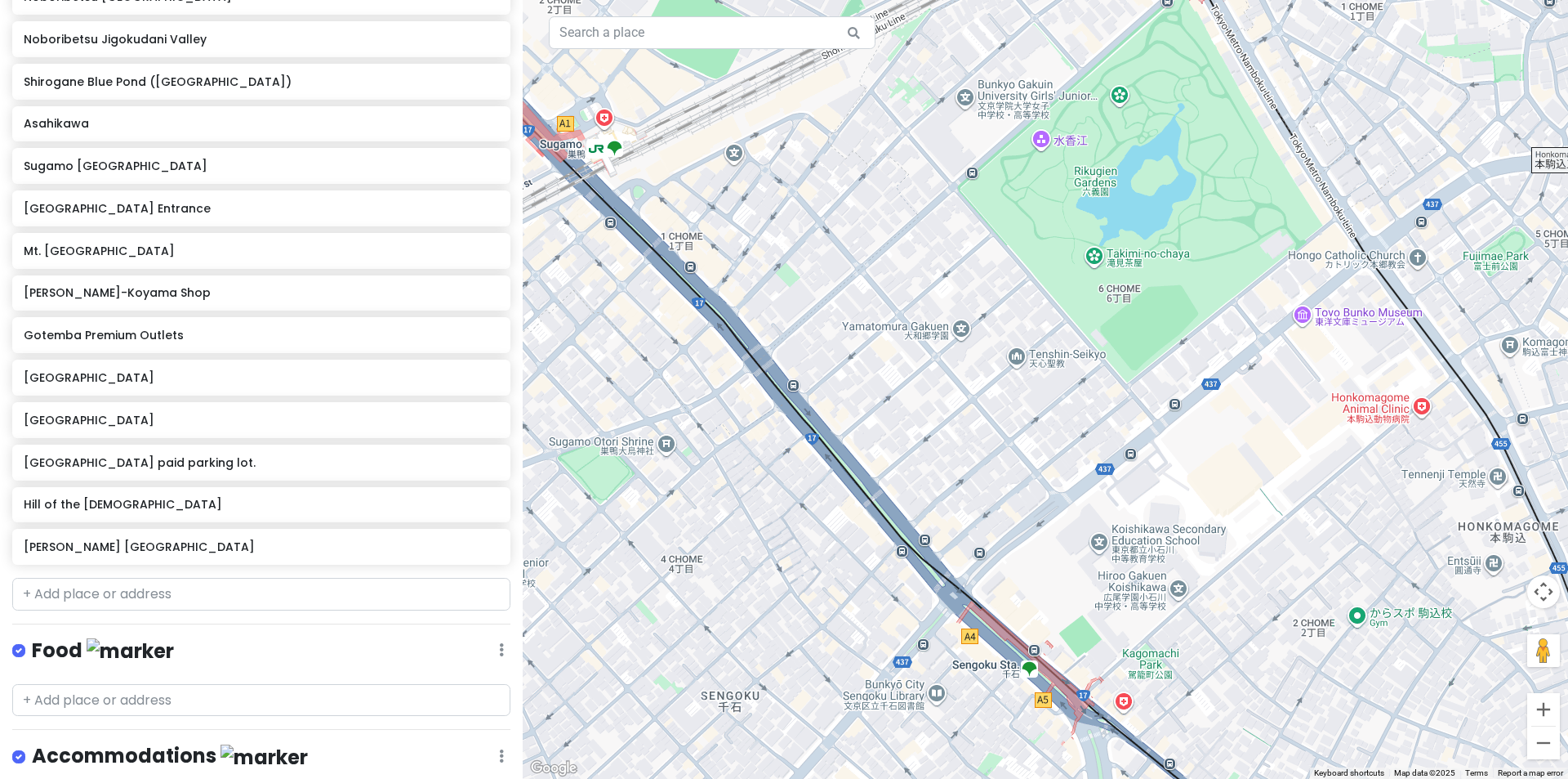
drag, startPoint x: 948, startPoint y: 443, endPoint x: 964, endPoint y: 567, distance: 125.0
click at [964, 567] on div at bounding box center [1045, 390] width 1045 height 779
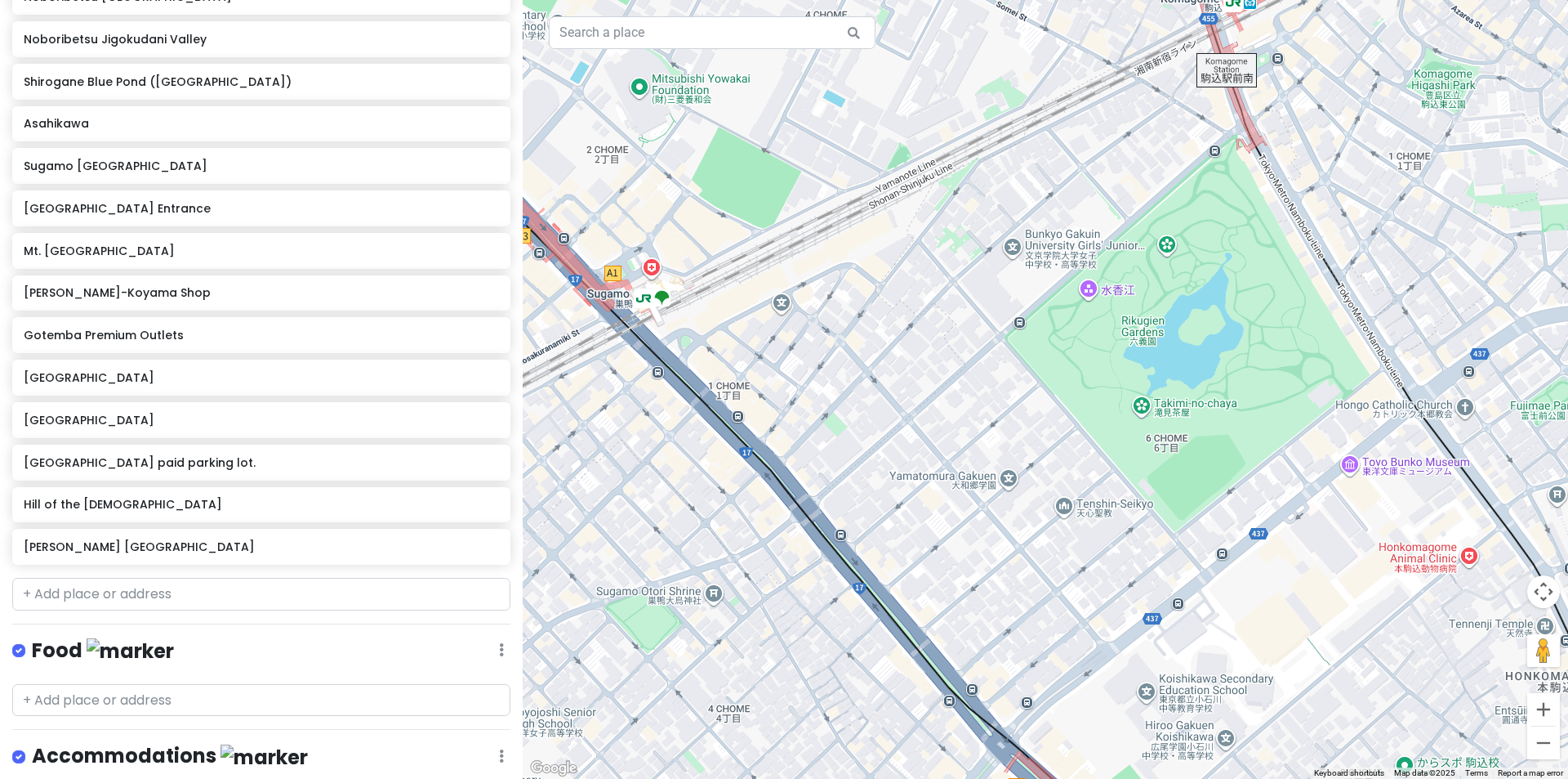
drag, startPoint x: 924, startPoint y: 521, endPoint x: 958, endPoint y: 542, distance: 40.0
click at [958, 542] on div at bounding box center [1045, 390] width 1045 height 779
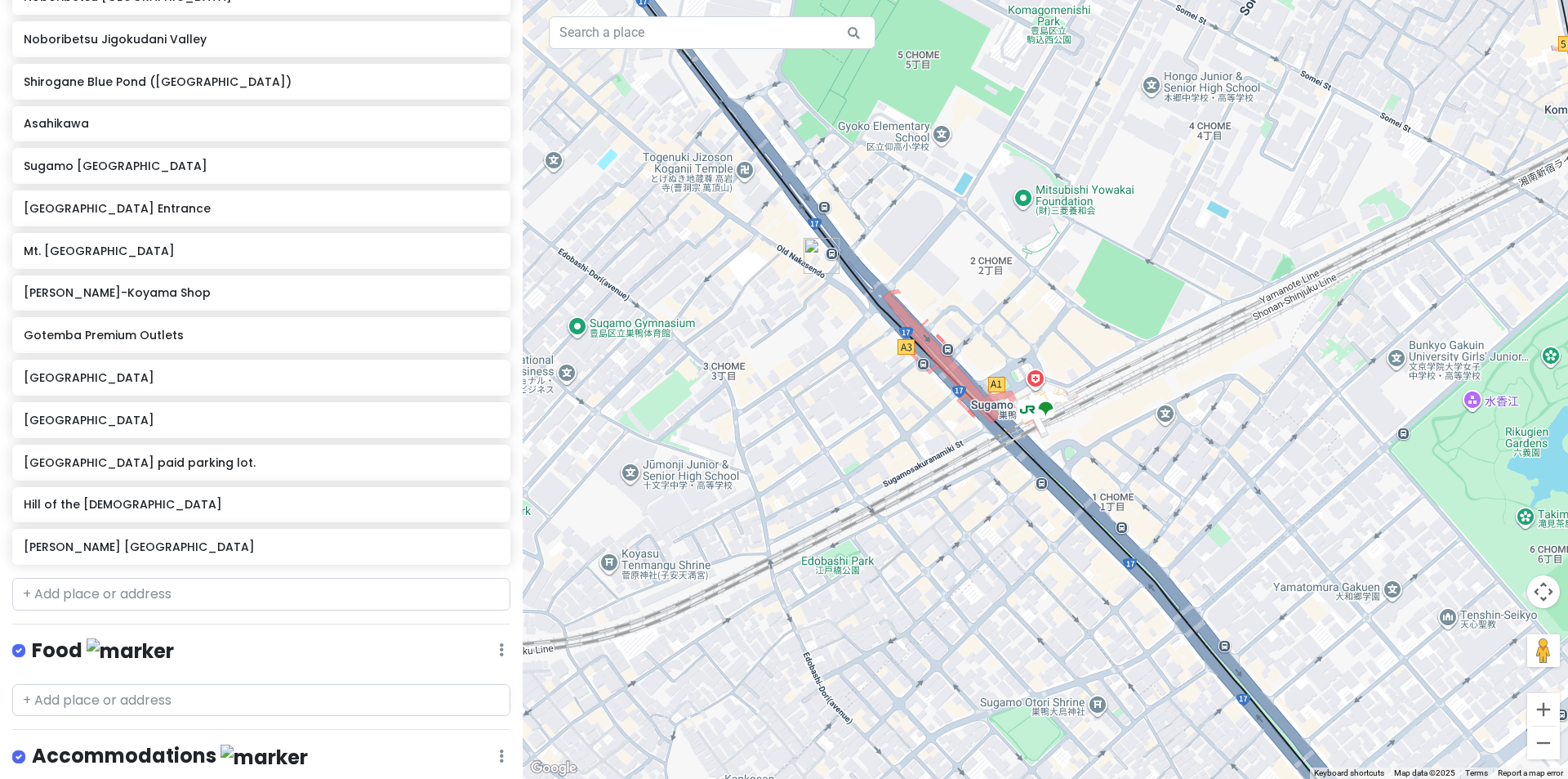
drag, startPoint x: 648, startPoint y: 249, endPoint x: 894, endPoint y: 280, distance: 247.9
click at [894, 280] on div at bounding box center [1045, 390] width 1045 height 779
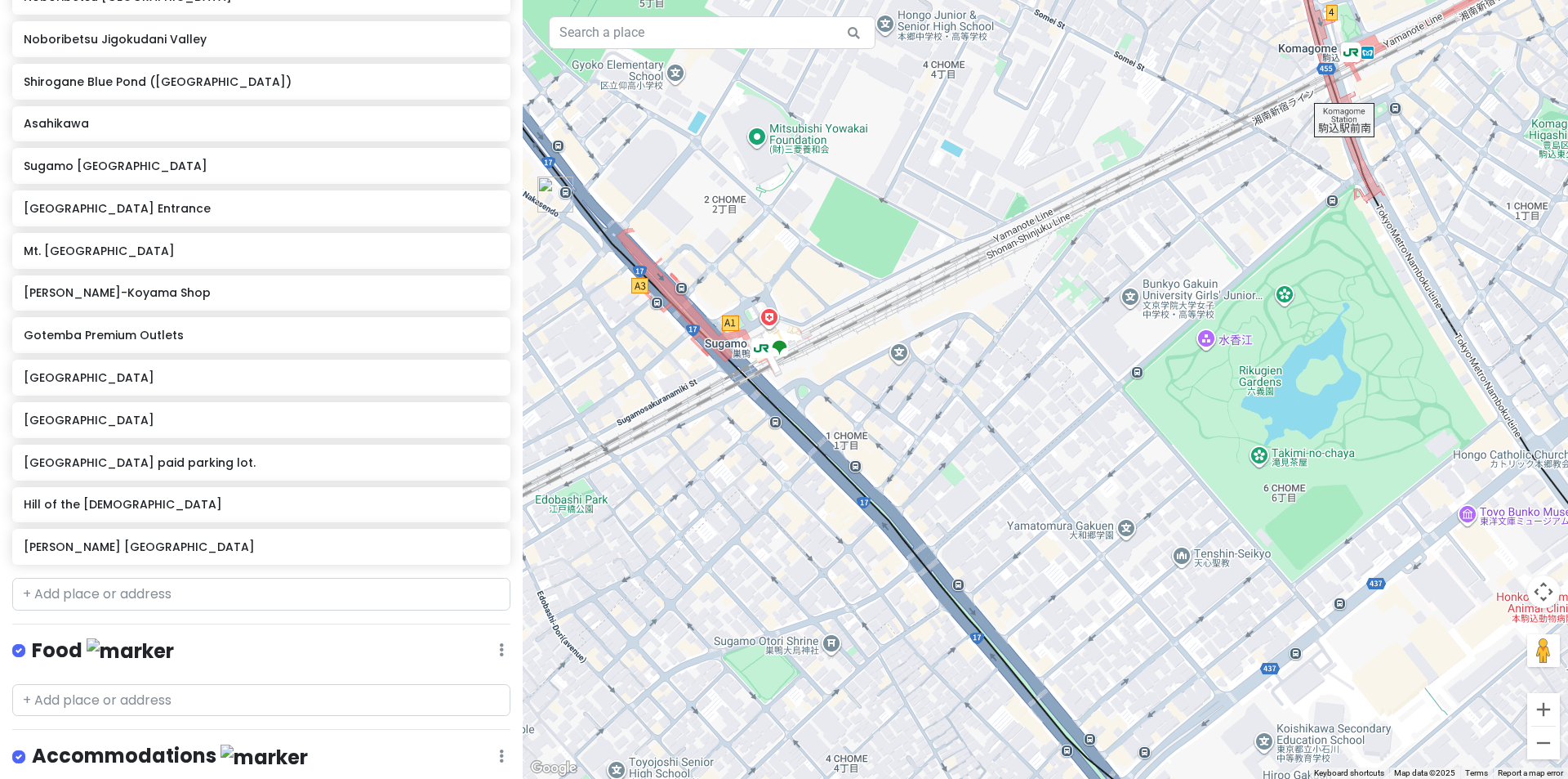
drag, startPoint x: 1186, startPoint y: 344, endPoint x: 1032, endPoint y: 314, distance: 156.9
click at [1032, 314] on div at bounding box center [1045, 390] width 1045 height 779
